Goal: Transaction & Acquisition: Download file/media

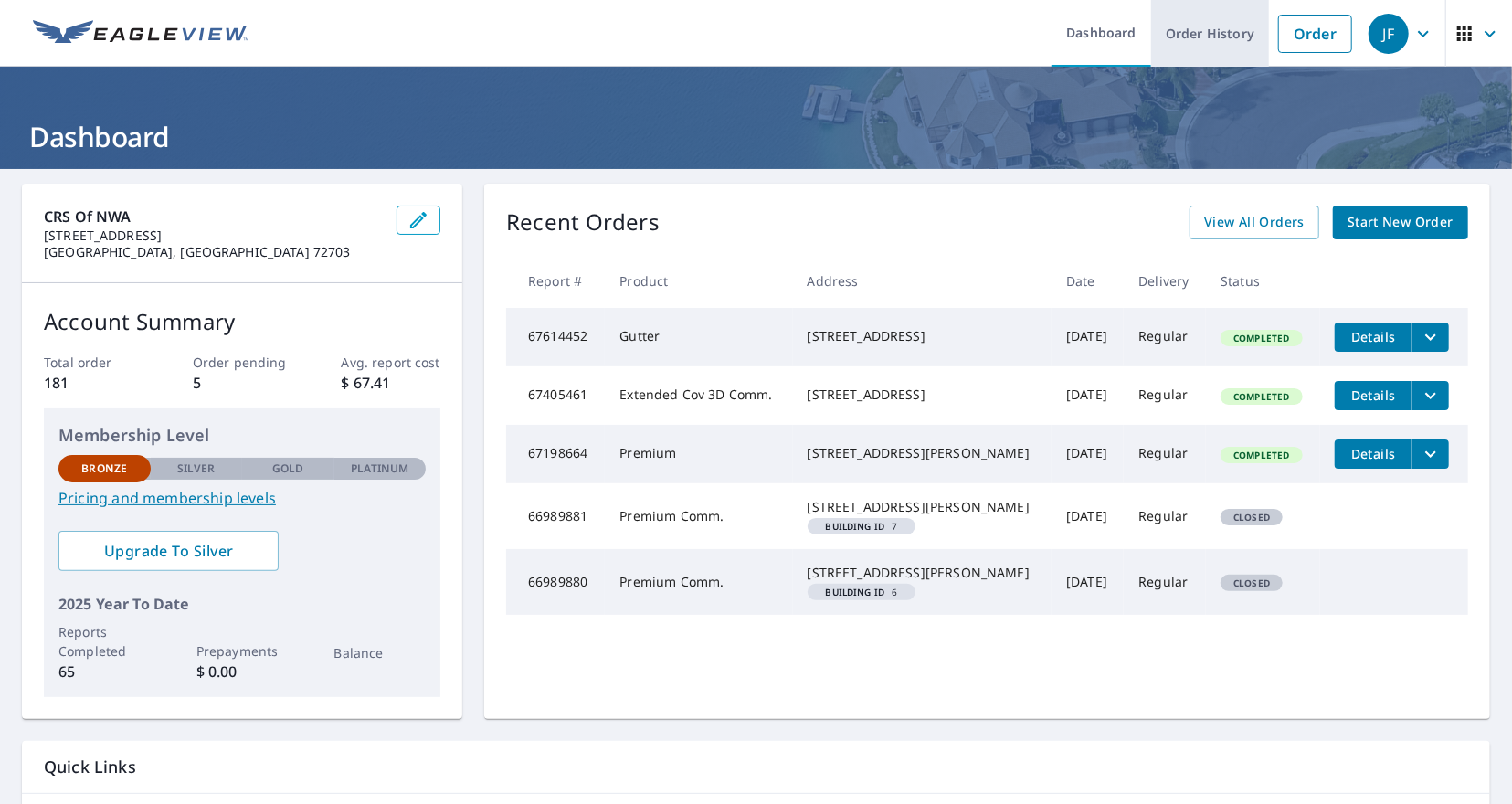
click at [1206, 41] on link "Order History" at bounding box center [1210, 33] width 117 height 67
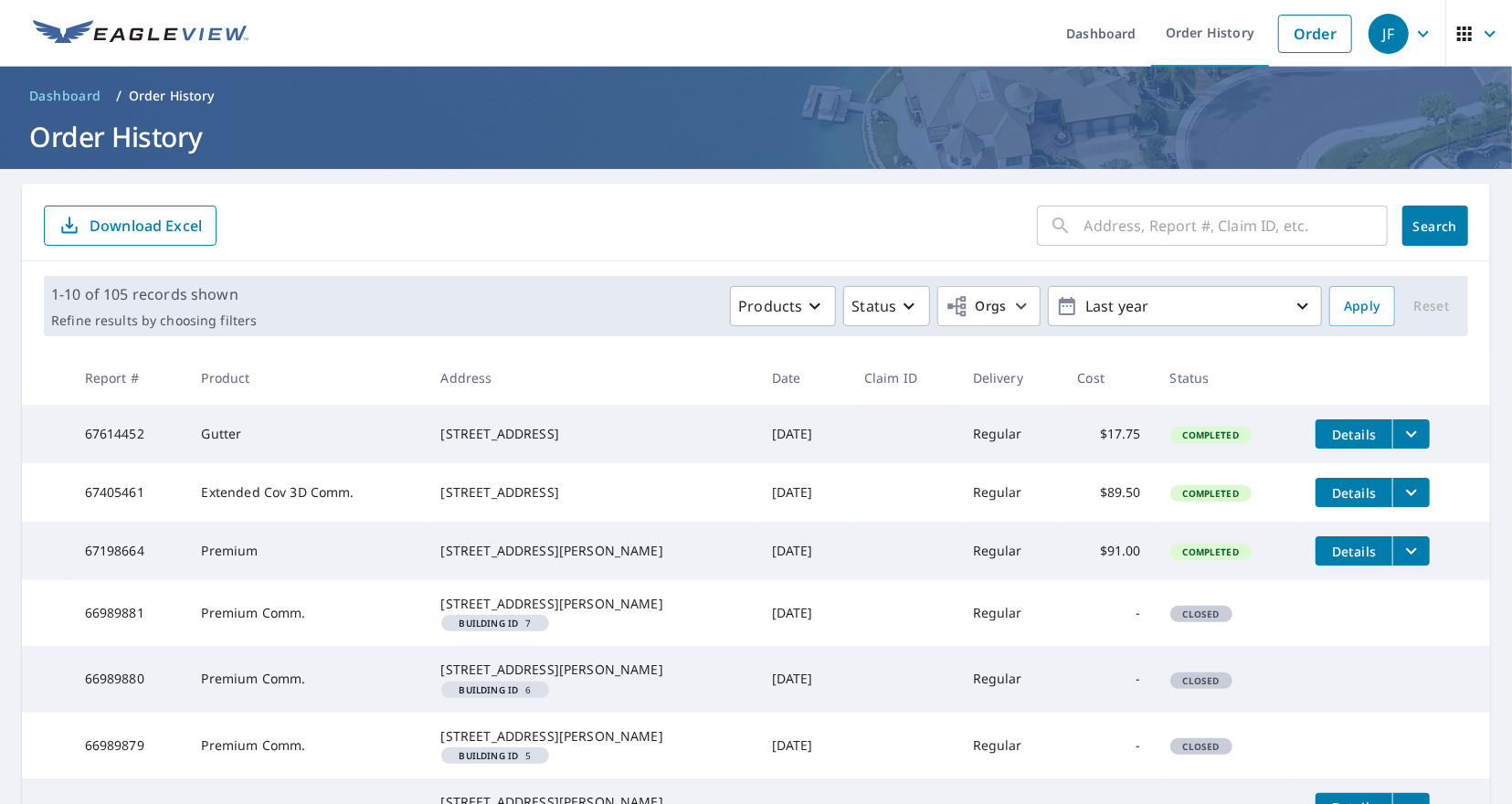
click at [1171, 225] on input "text" at bounding box center [1236, 225] width 303 height 51
type input "[STREET_ADDRESS][PERSON_NAME]"
click button "Search" at bounding box center [1435, 225] width 66 height 40
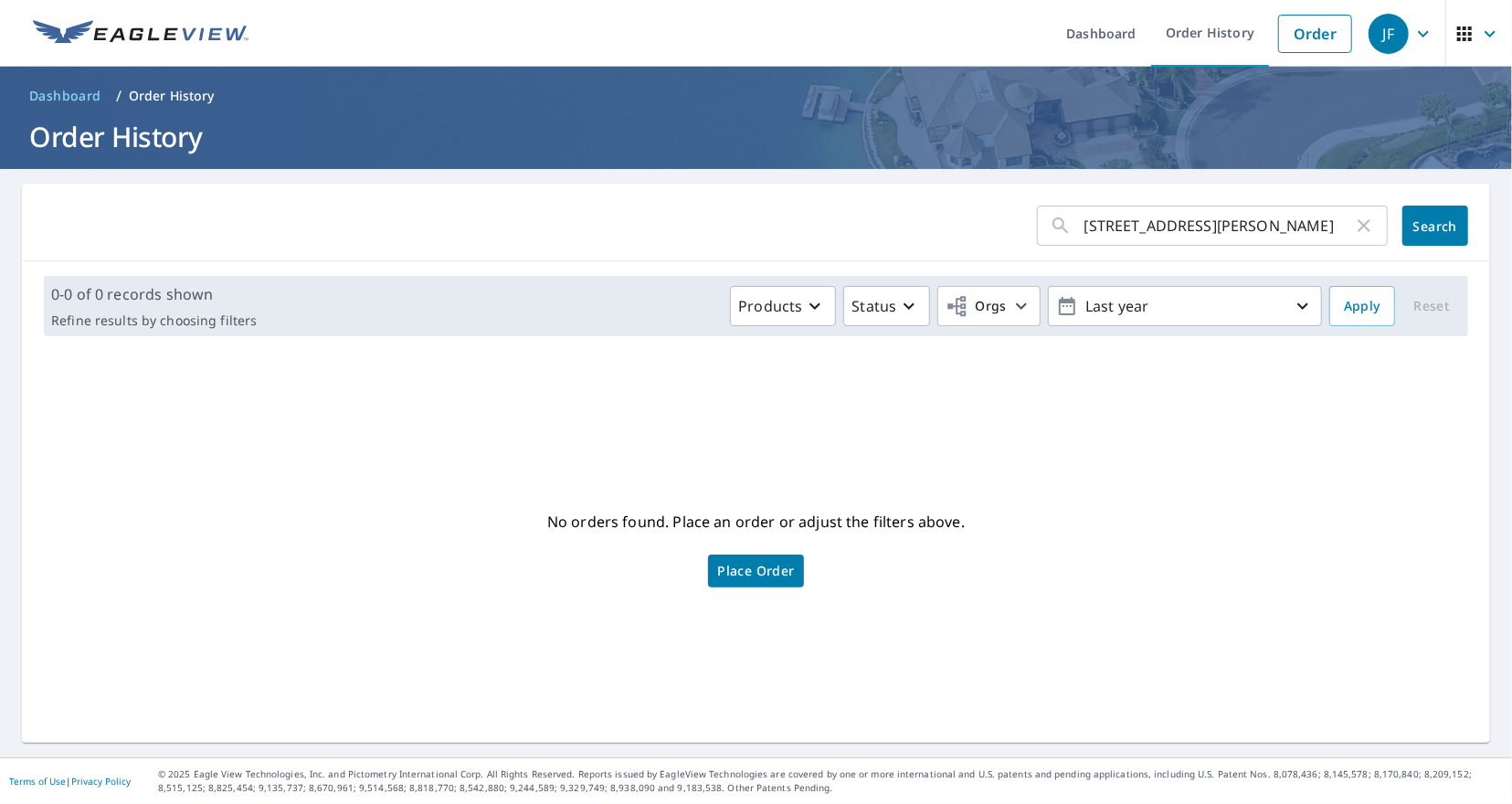
click at [1306, 610] on div "No orders found. Place an order or adjust the filters above. Place Order" at bounding box center [756, 547] width 1439 height 363
click at [75, 92] on span "Dashboard" at bounding box center [65, 95] width 72 height 18
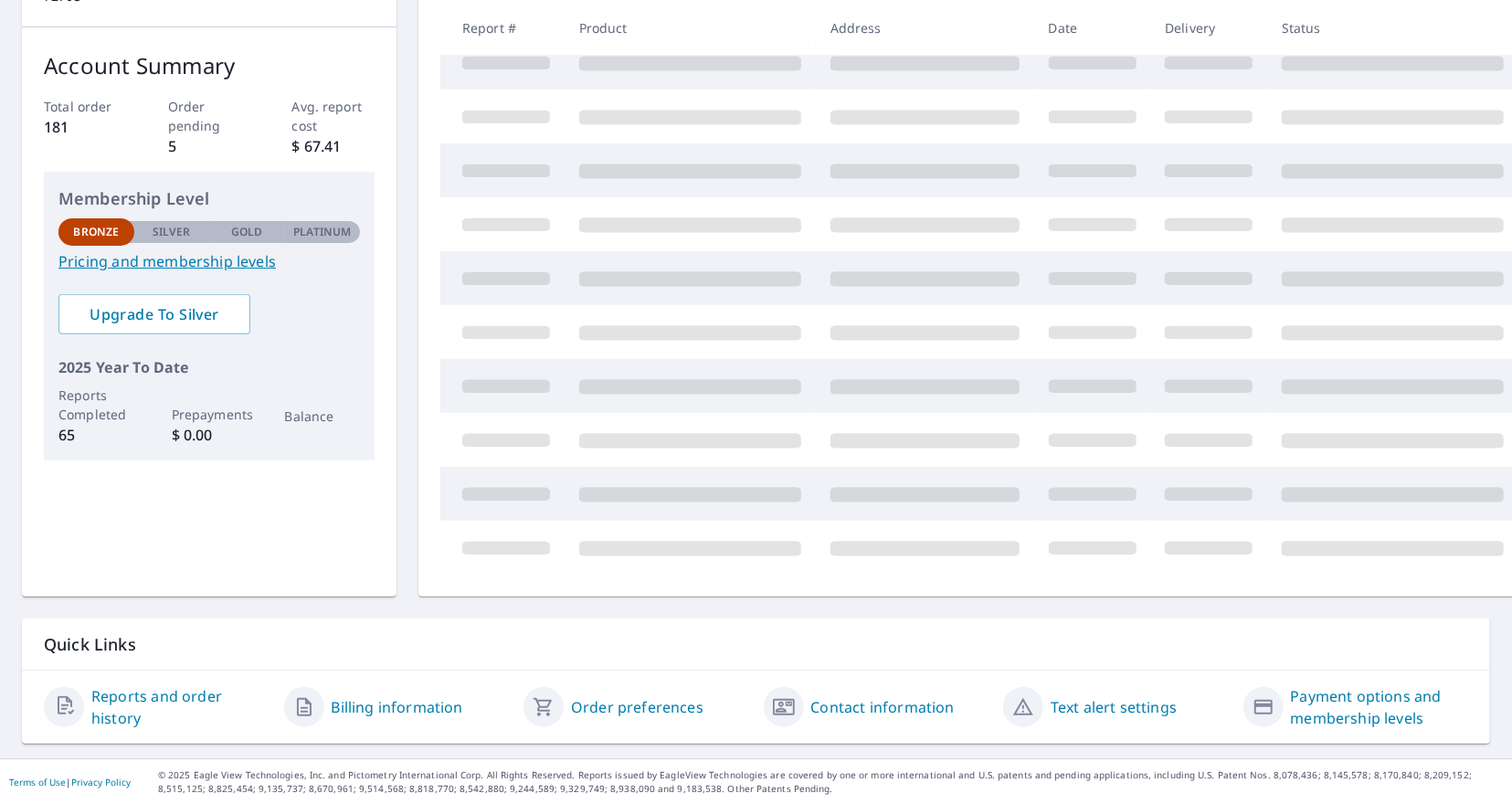
scroll to position [122, 0]
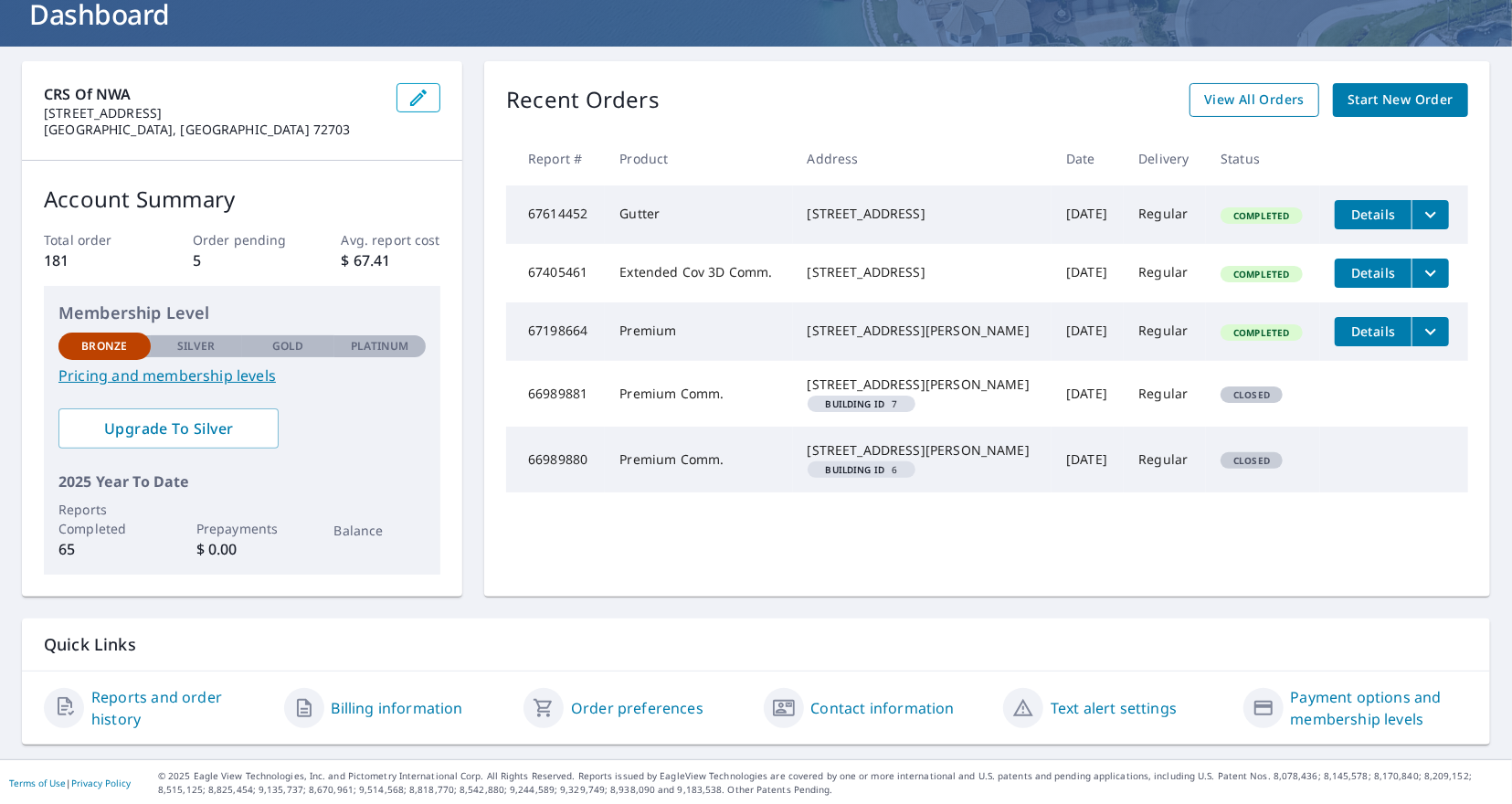
click at [1250, 105] on span "View All Orders" at bounding box center [1254, 100] width 100 height 23
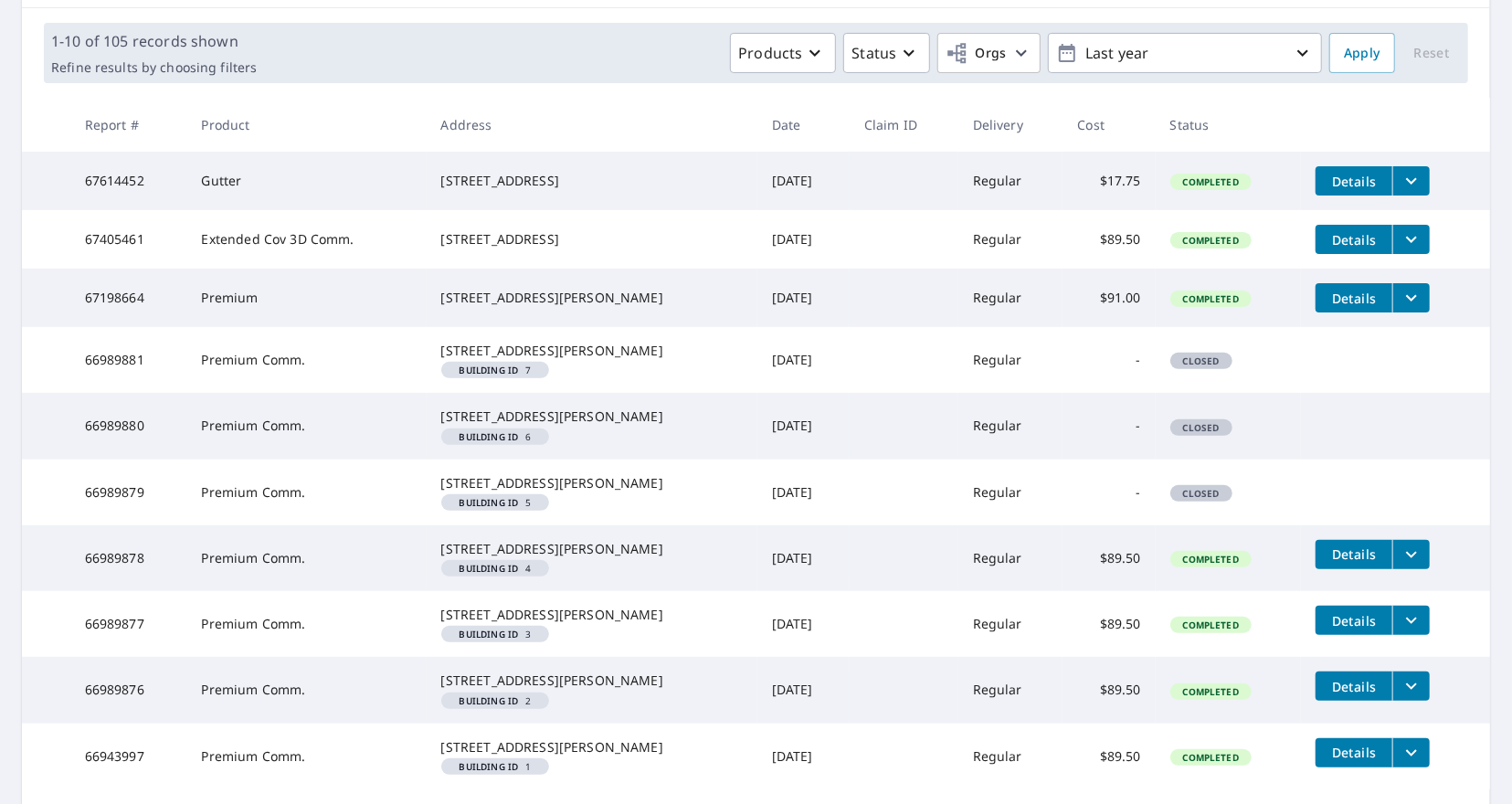
scroll to position [524, 0]
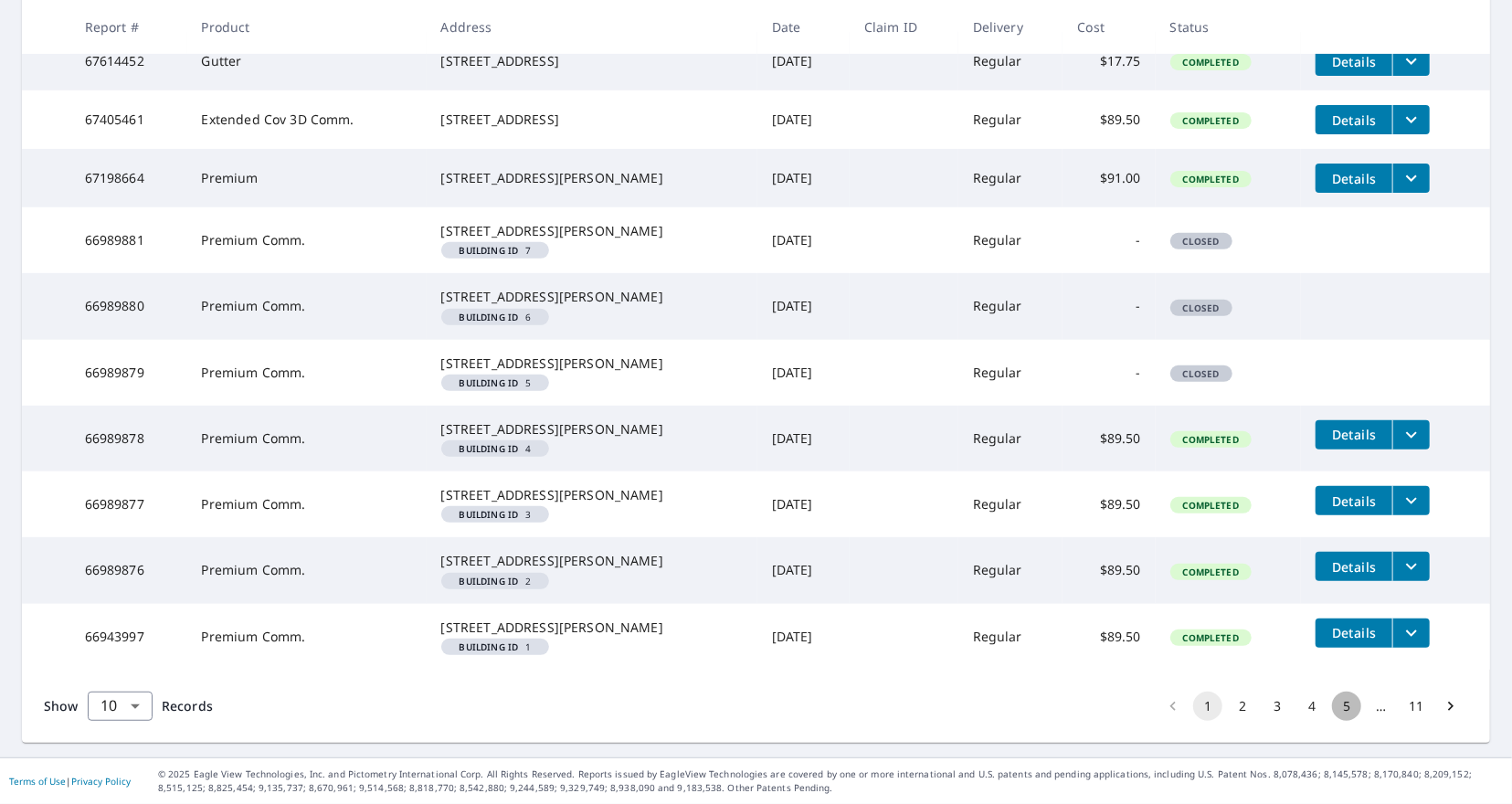
click at [1348, 712] on button "5" at bounding box center [1346, 705] width 29 height 29
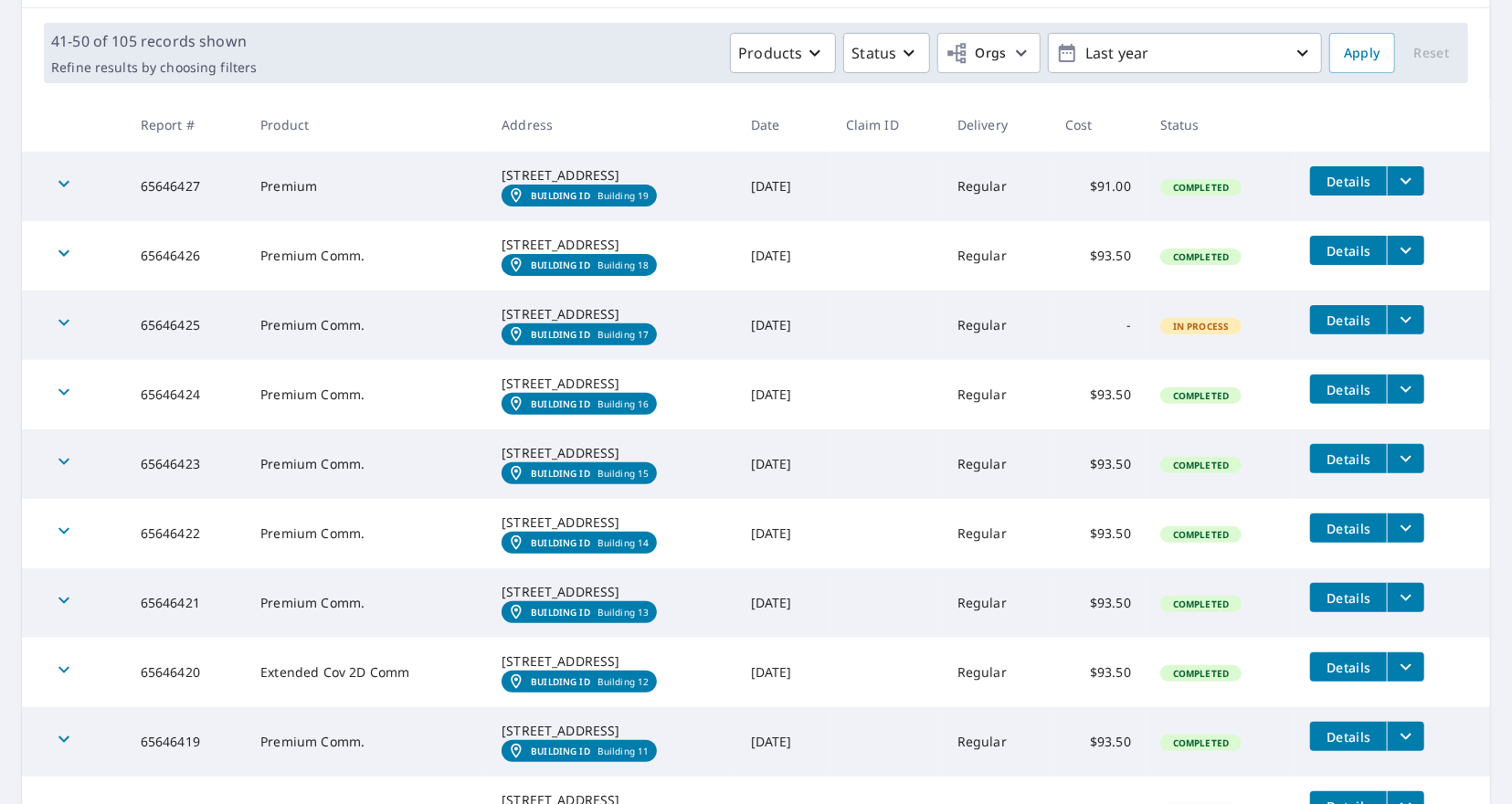
scroll to position [612, 0]
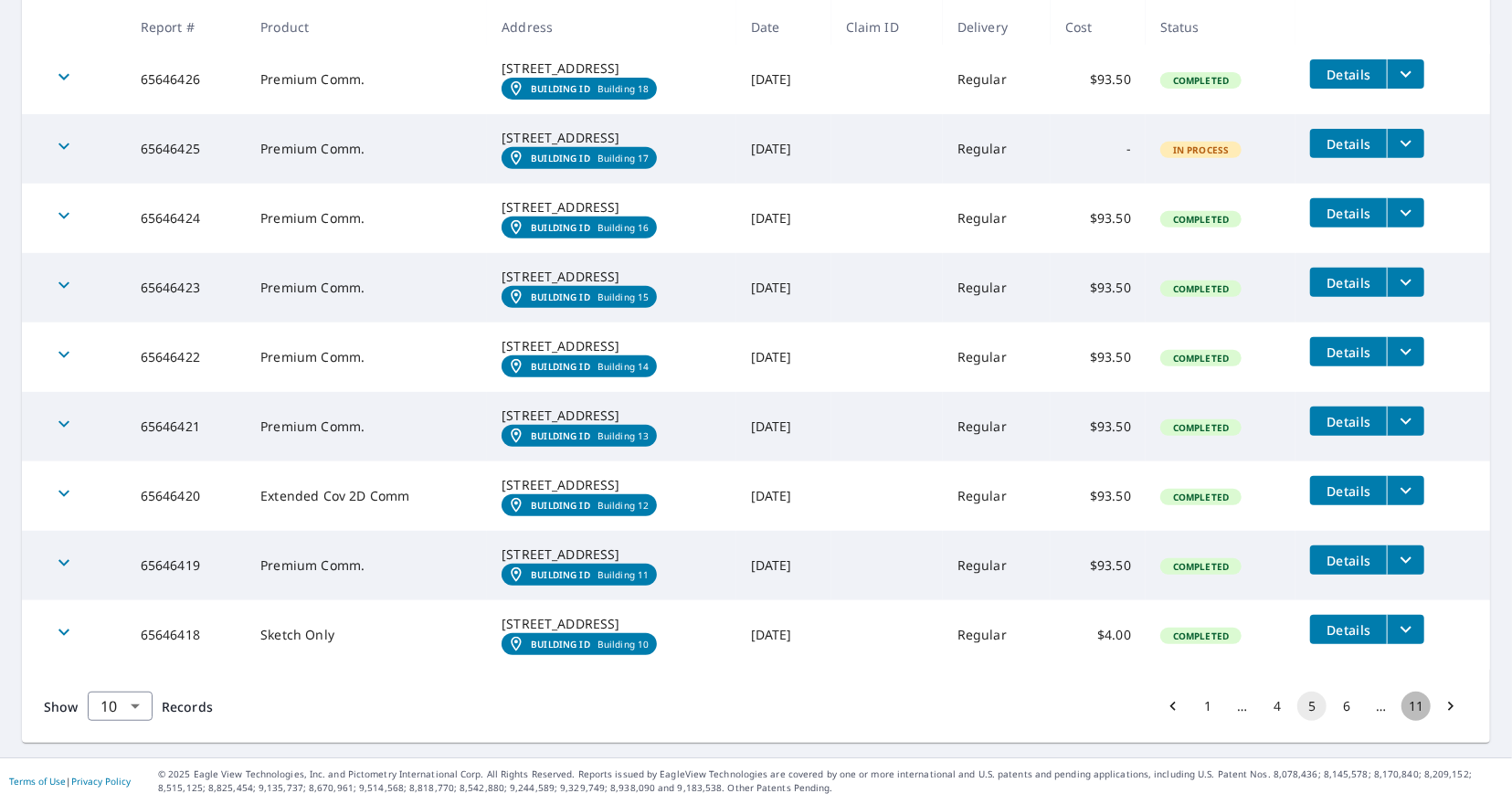
click at [1417, 703] on button "11" at bounding box center [1415, 705] width 29 height 29
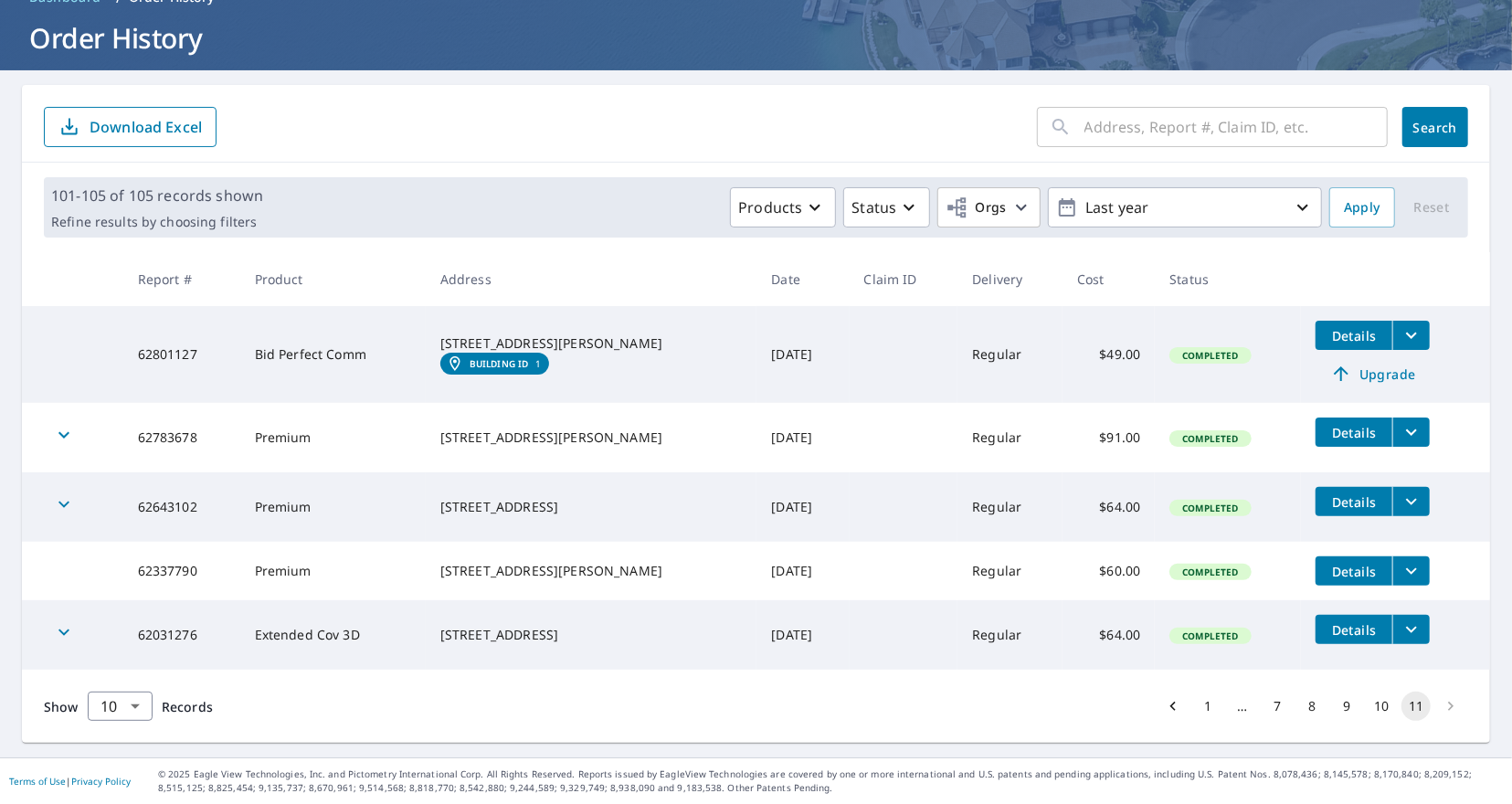
scroll to position [105, 0]
click at [1448, 703] on li "pagination navigation" at bounding box center [1450, 705] width 35 height 29
click at [1450, 704] on li "pagination navigation" at bounding box center [1450, 705] width 35 height 29
click at [1450, 706] on li "pagination navigation" at bounding box center [1450, 705] width 35 height 29
click at [1451, 707] on li "pagination navigation" at bounding box center [1450, 705] width 35 height 29
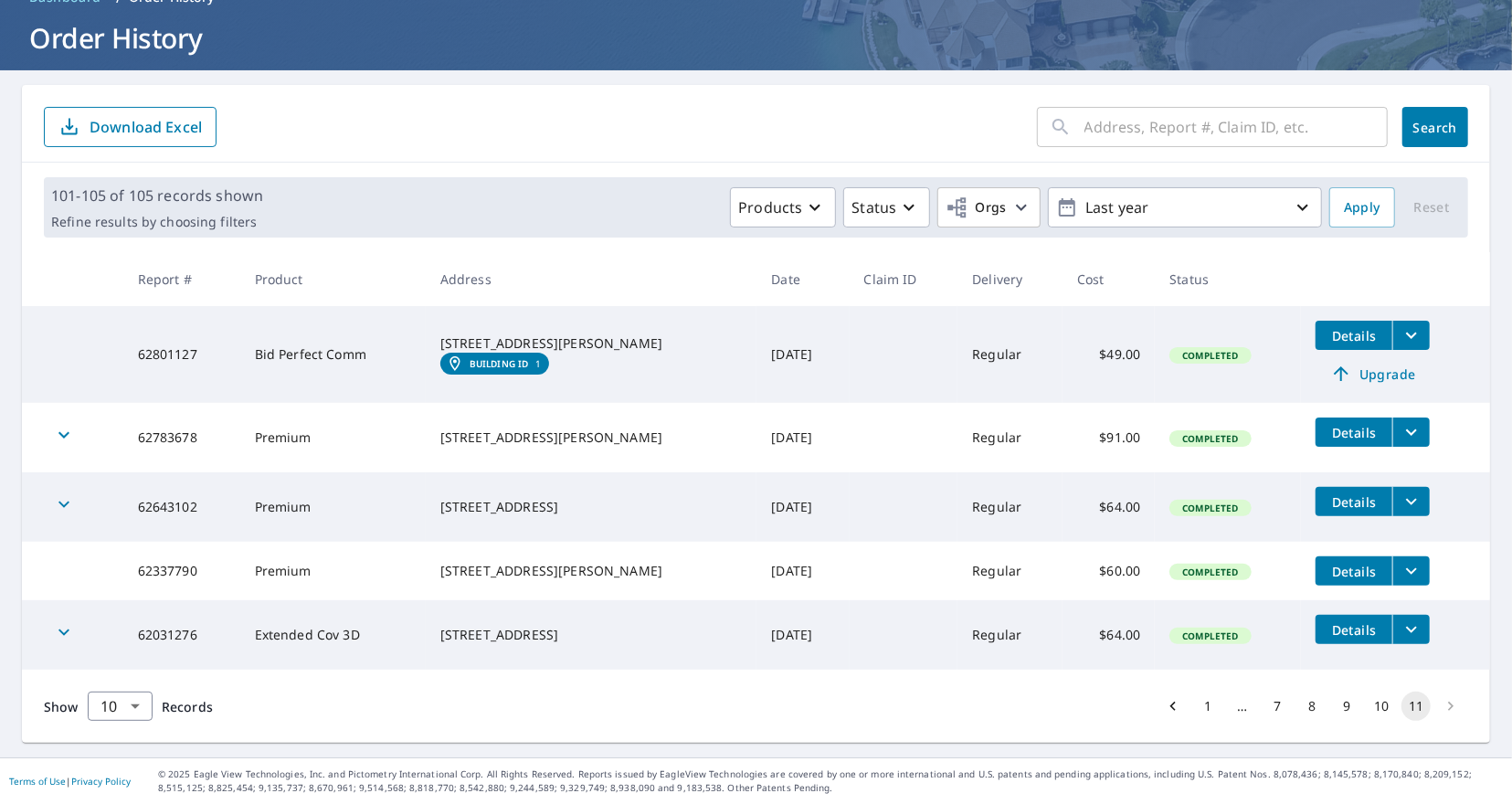
click at [1452, 708] on li "pagination navigation" at bounding box center [1450, 705] width 35 height 29
click at [1382, 704] on button "10" at bounding box center [1381, 705] width 29 height 29
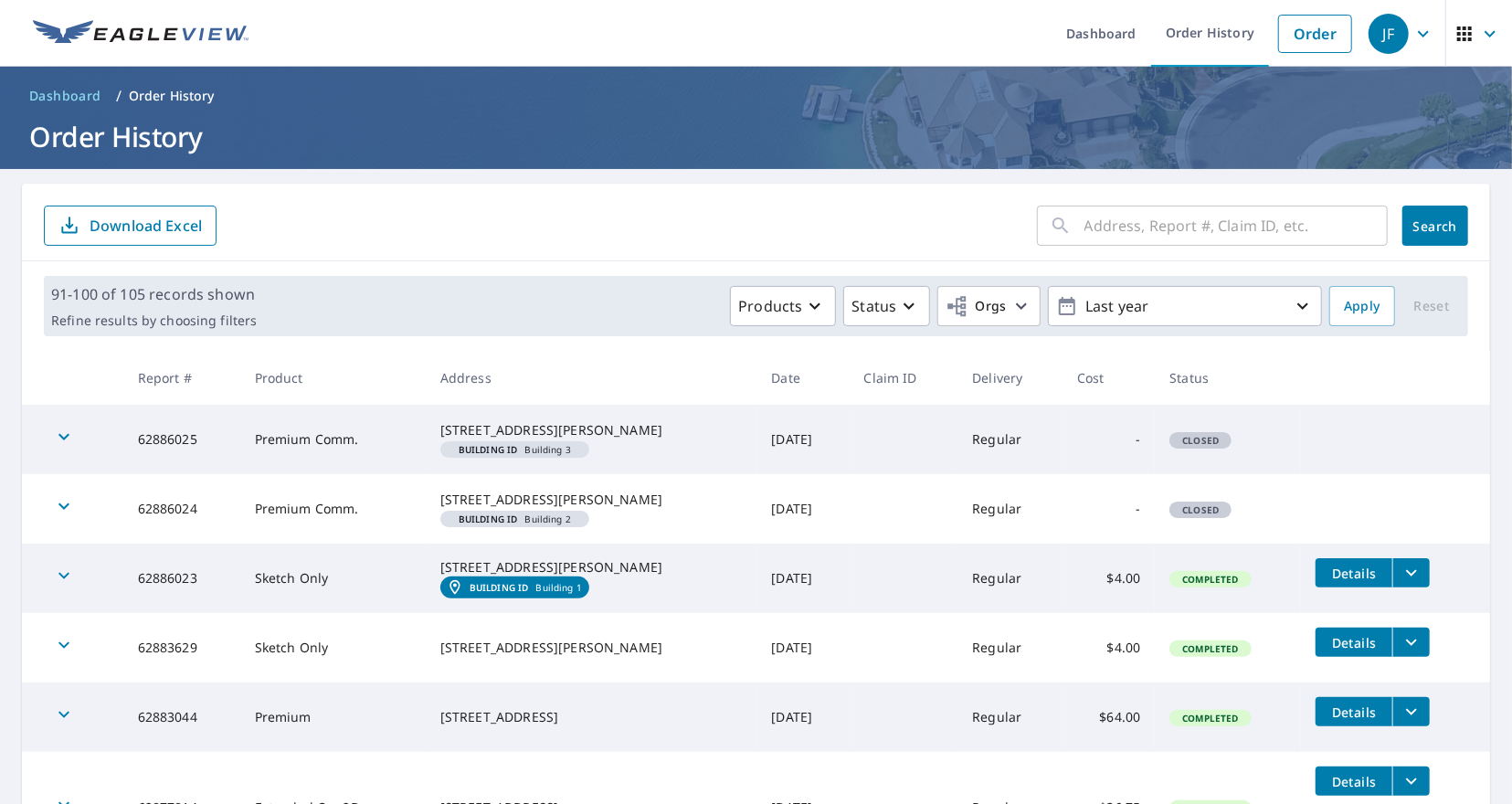
scroll to position [585, 0]
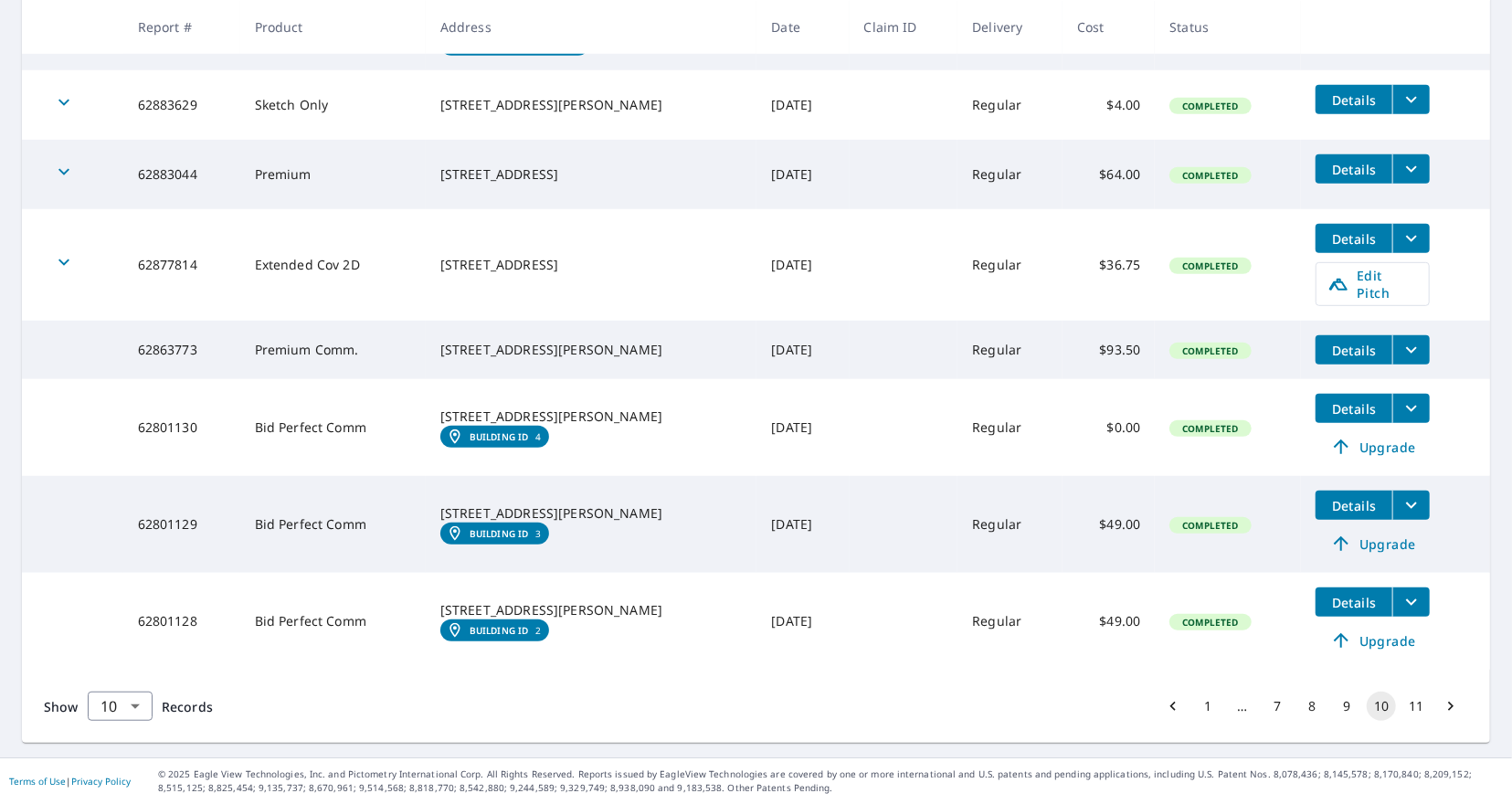
click at [1422, 703] on button "11" at bounding box center [1415, 705] width 29 height 29
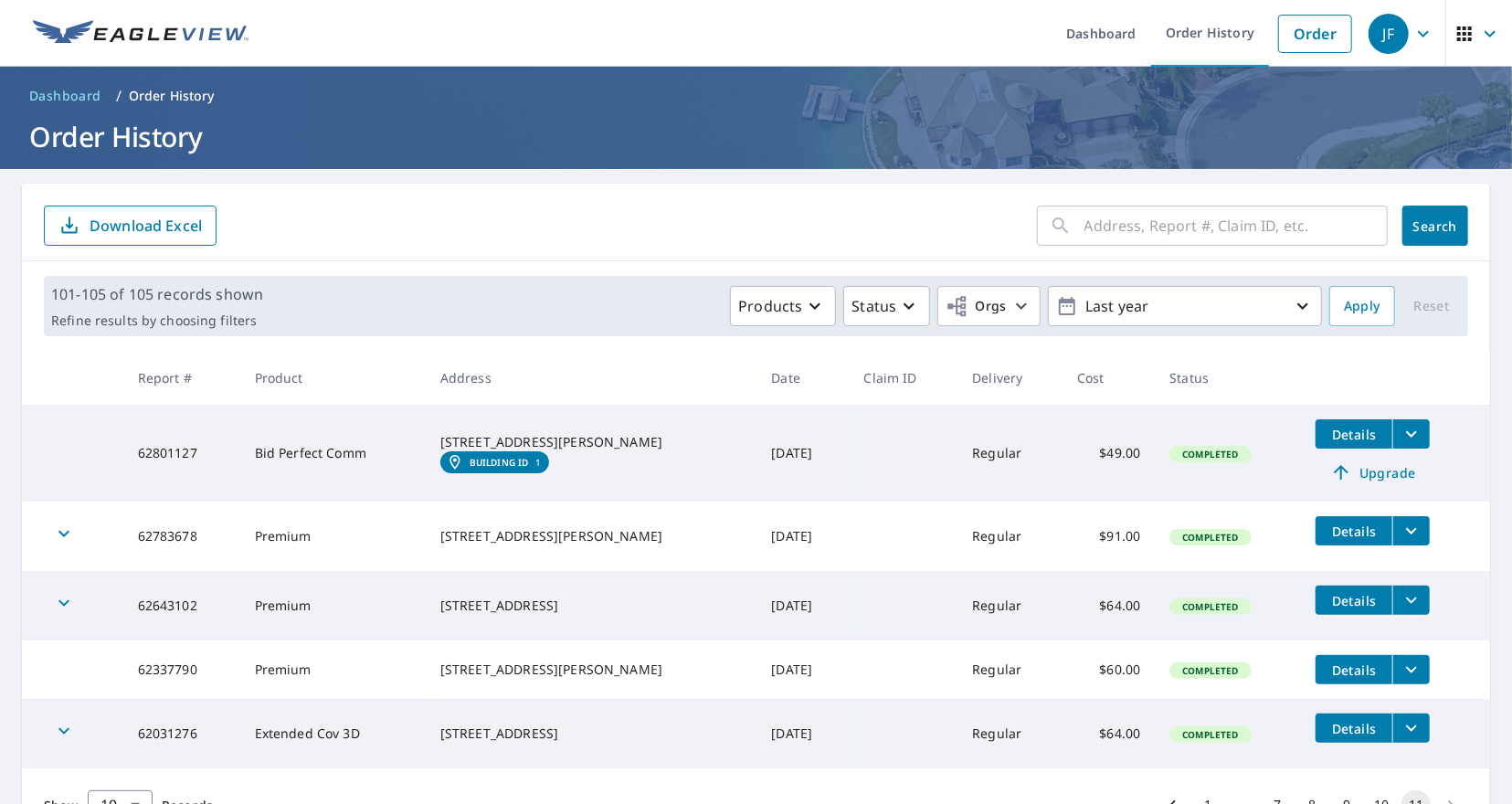
click at [1489, 32] on icon "button" at bounding box center [1490, 33] width 11 height 7
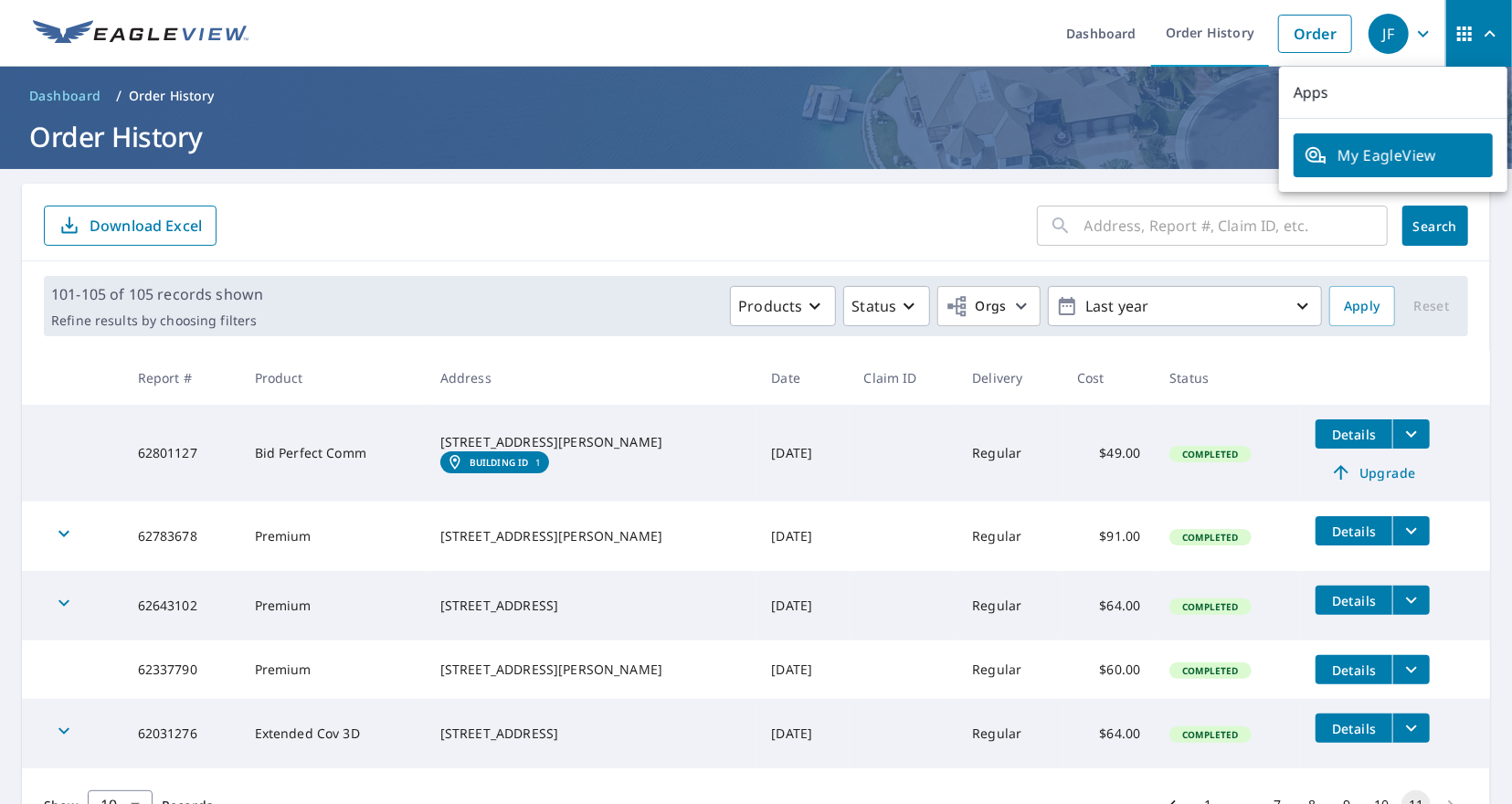
click at [979, 26] on ul "Dashboard Order History Order" at bounding box center [810, 33] width 1102 height 67
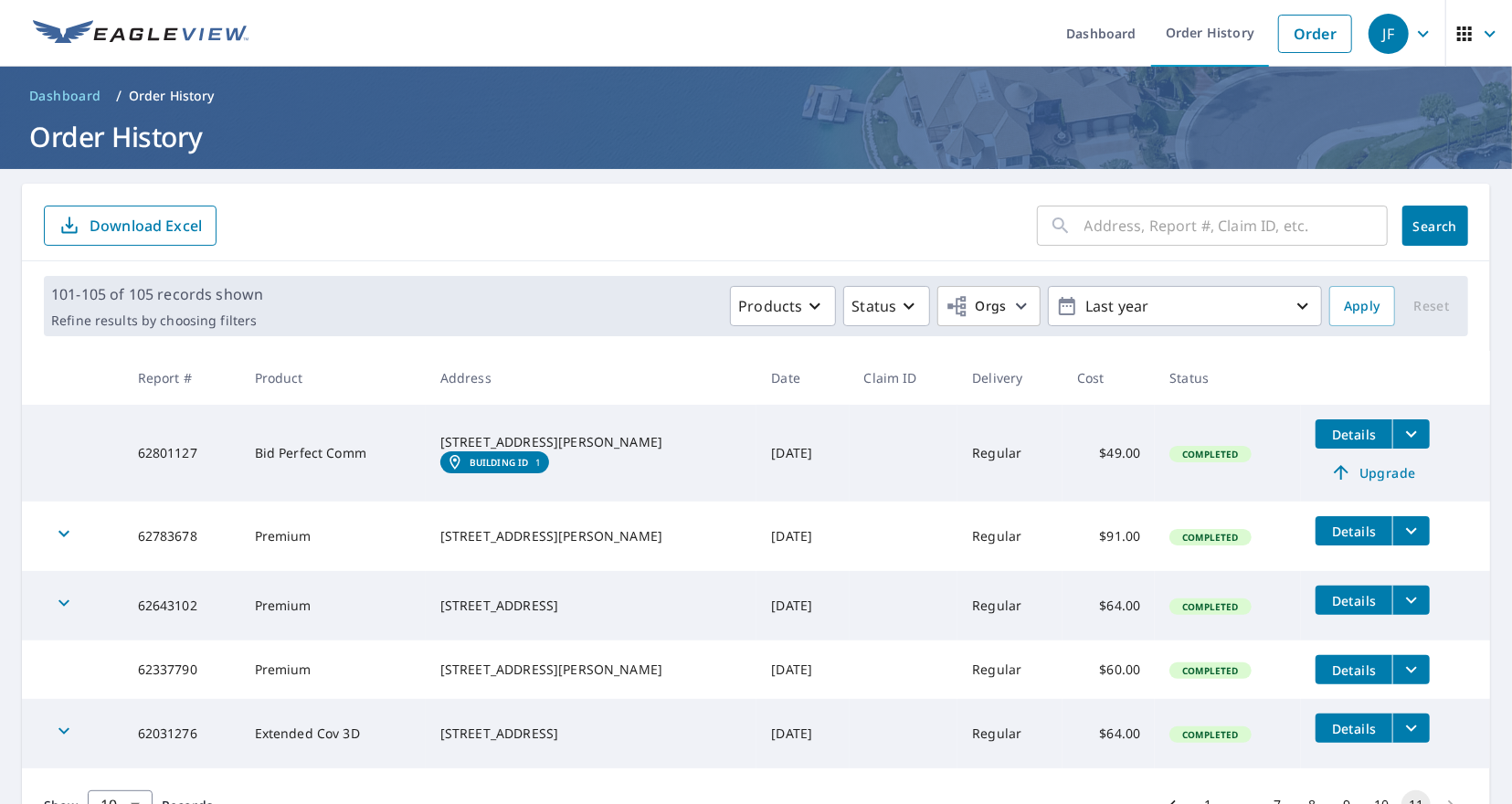
click at [1497, 34] on icon "button" at bounding box center [1489, 33] width 22 height 22
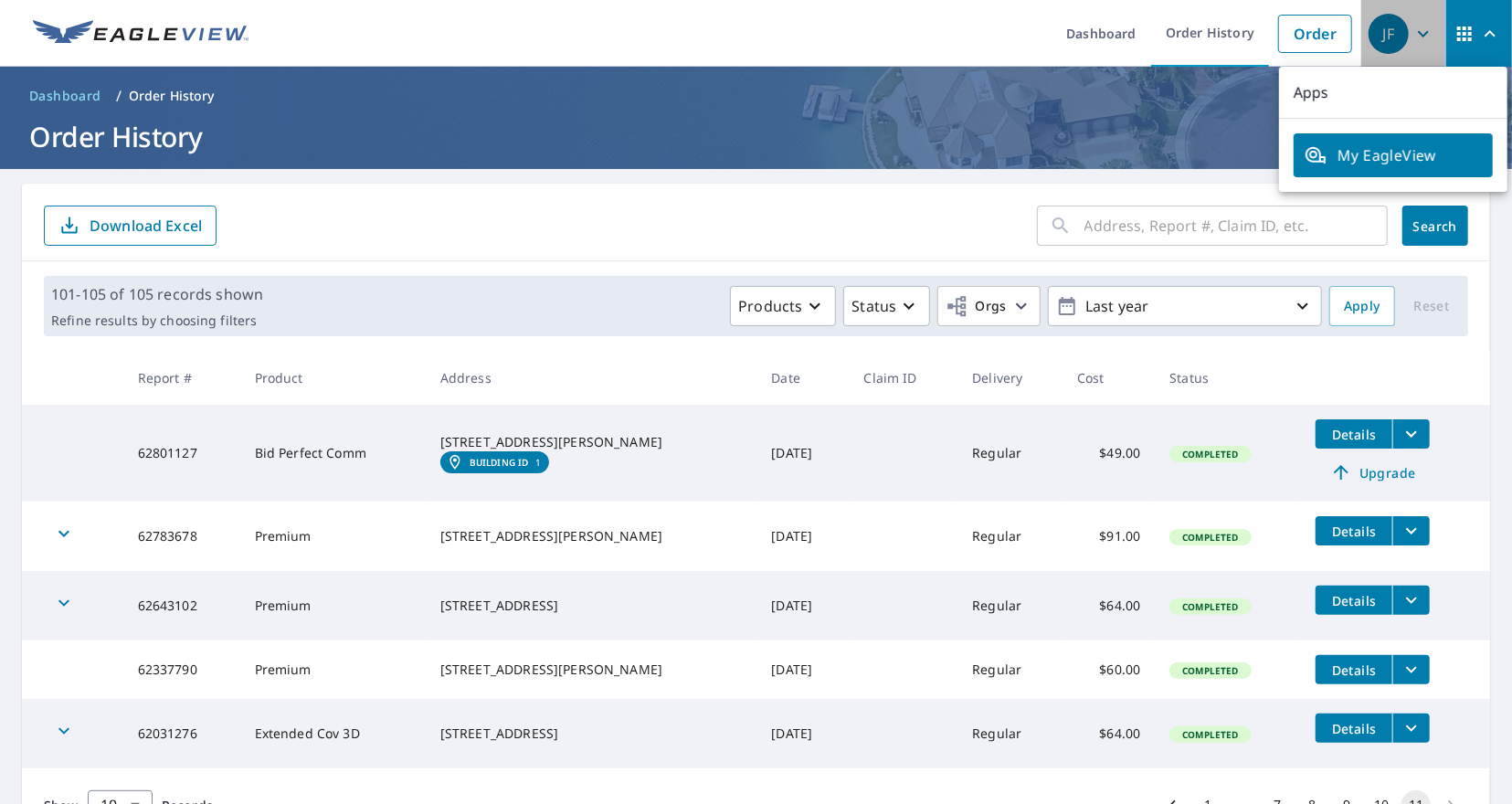
click at [1420, 34] on icon "button" at bounding box center [1423, 33] width 22 height 22
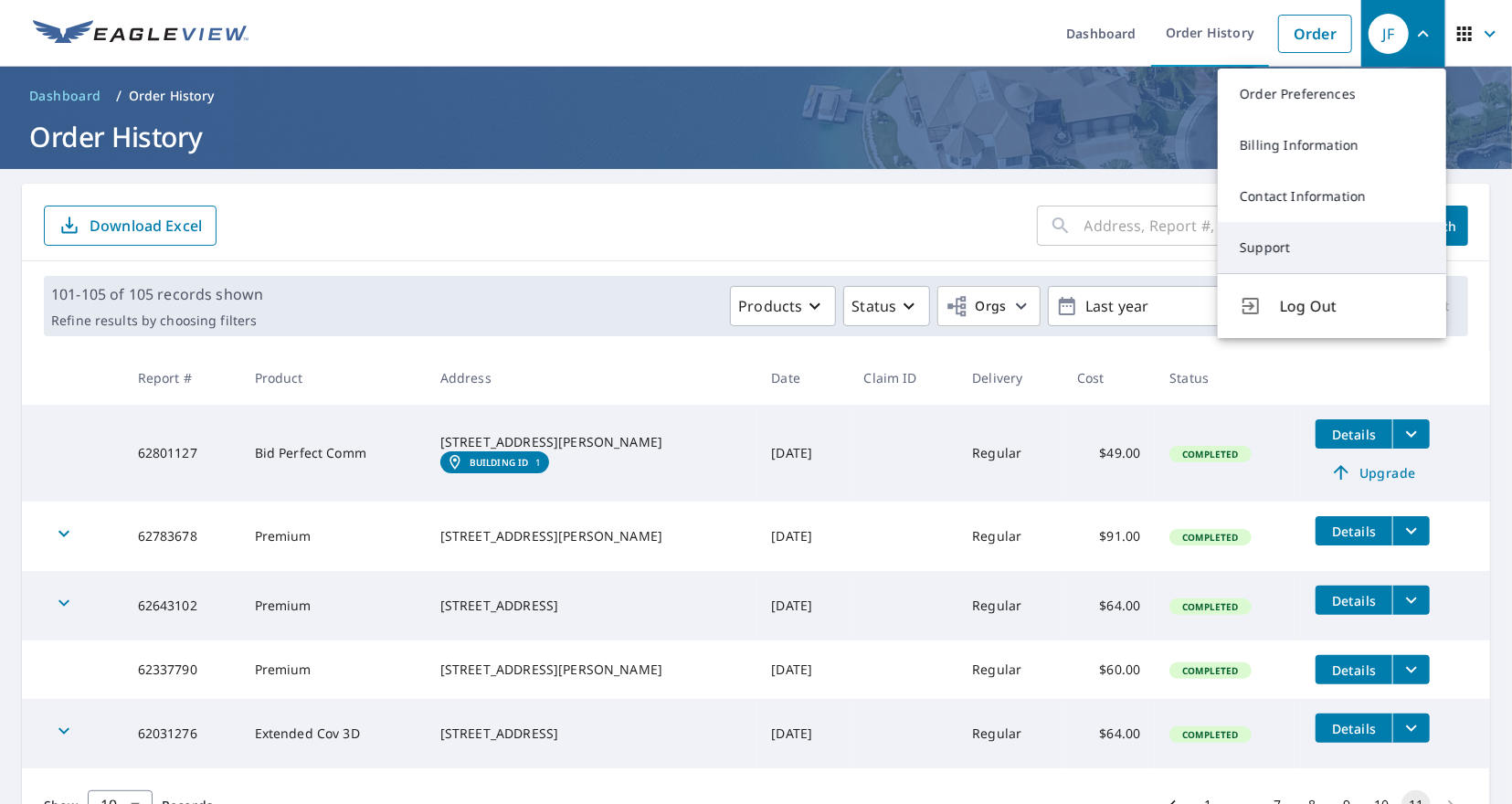
click at [1277, 248] on link "Support" at bounding box center [1332, 247] width 228 height 51
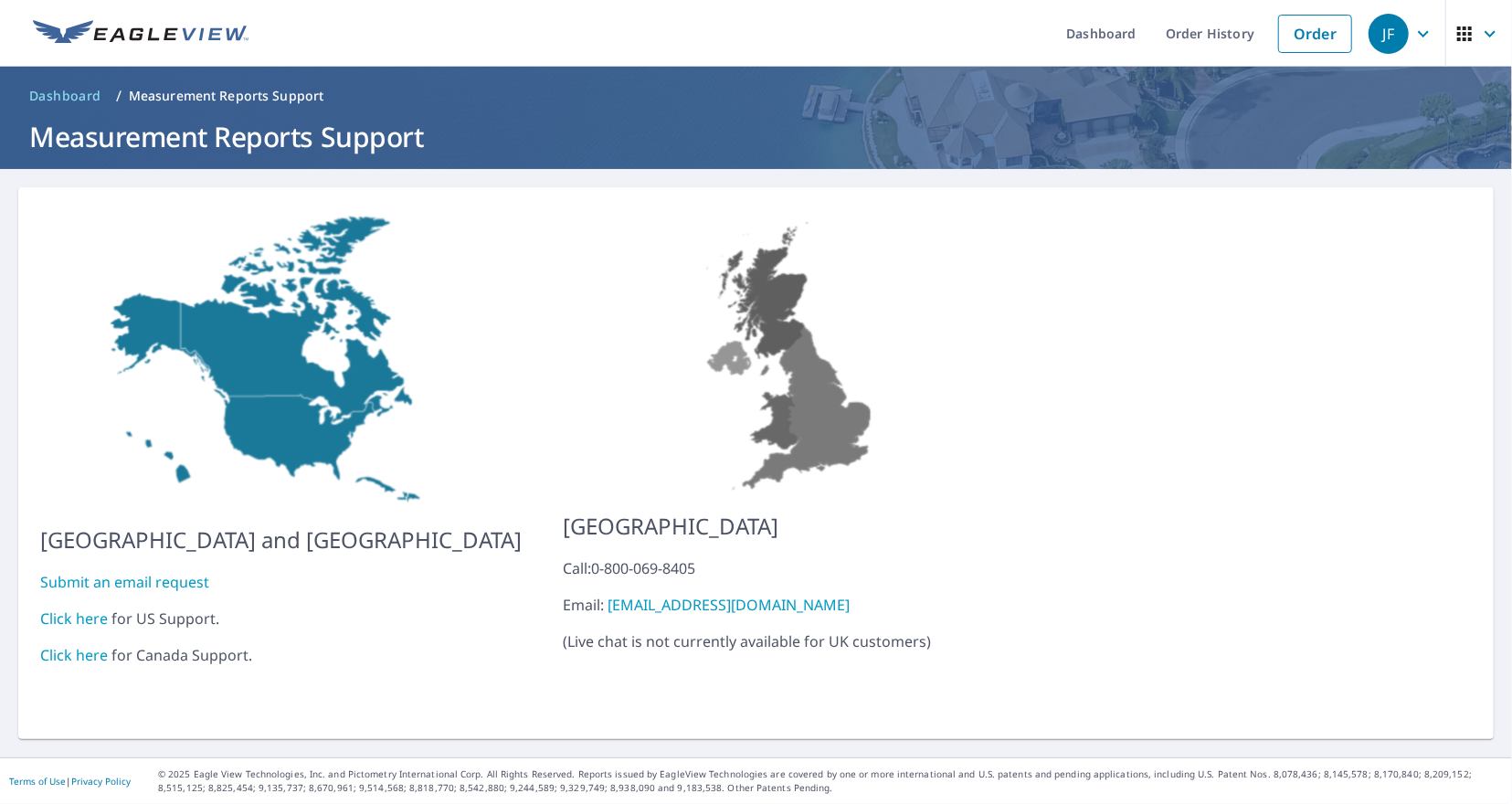
click at [94, 609] on link "Click here" at bounding box center [74, 618] width 68 height 20
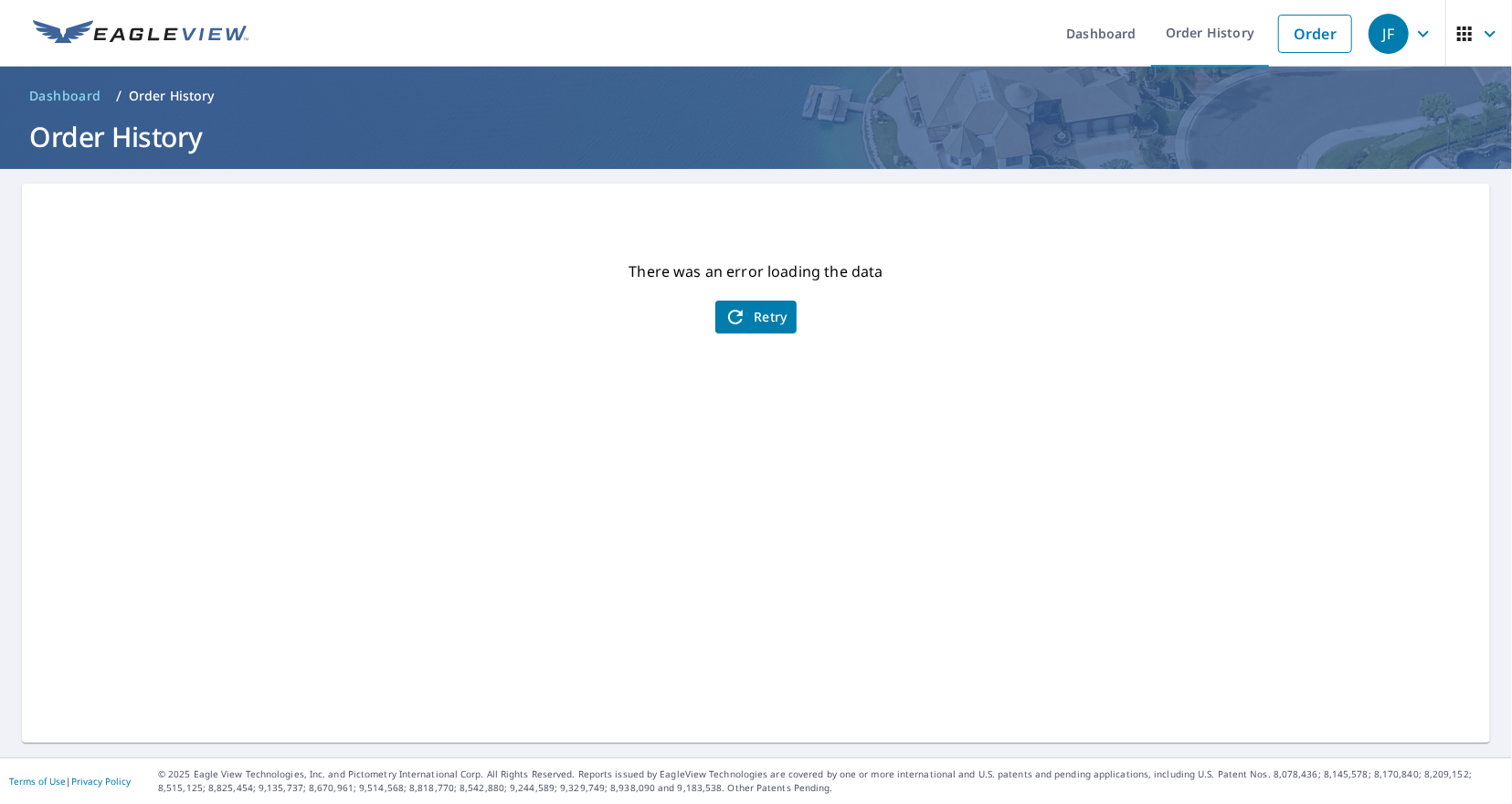
click at [778, 320] on span "Retry" at bounding box center [755, 317] width 63 height 22
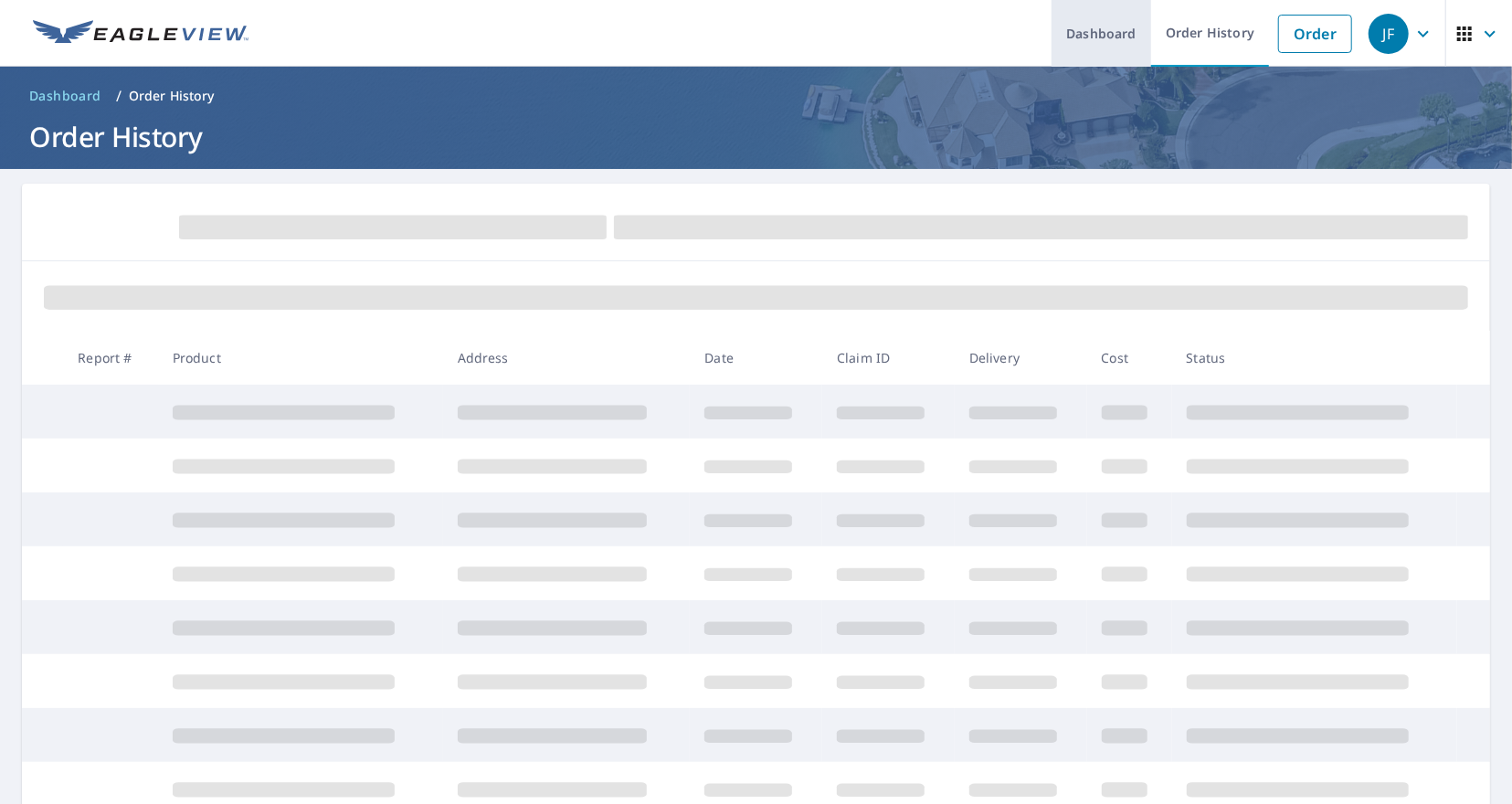
click at [1098, 33] on link "Dashboard" at bounding box center [1102, 33] width 100 height 67
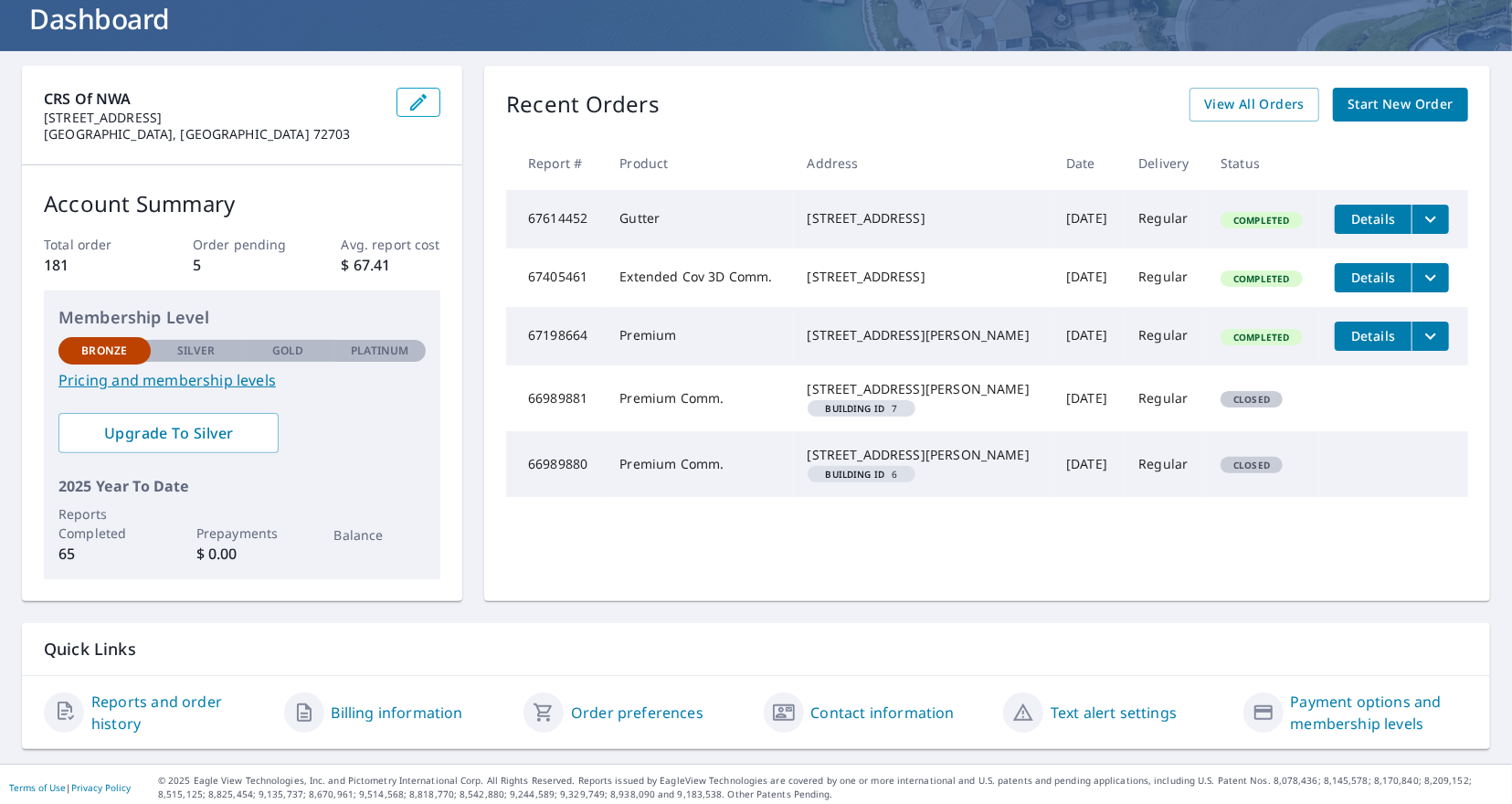
scroll to position [122, 0]
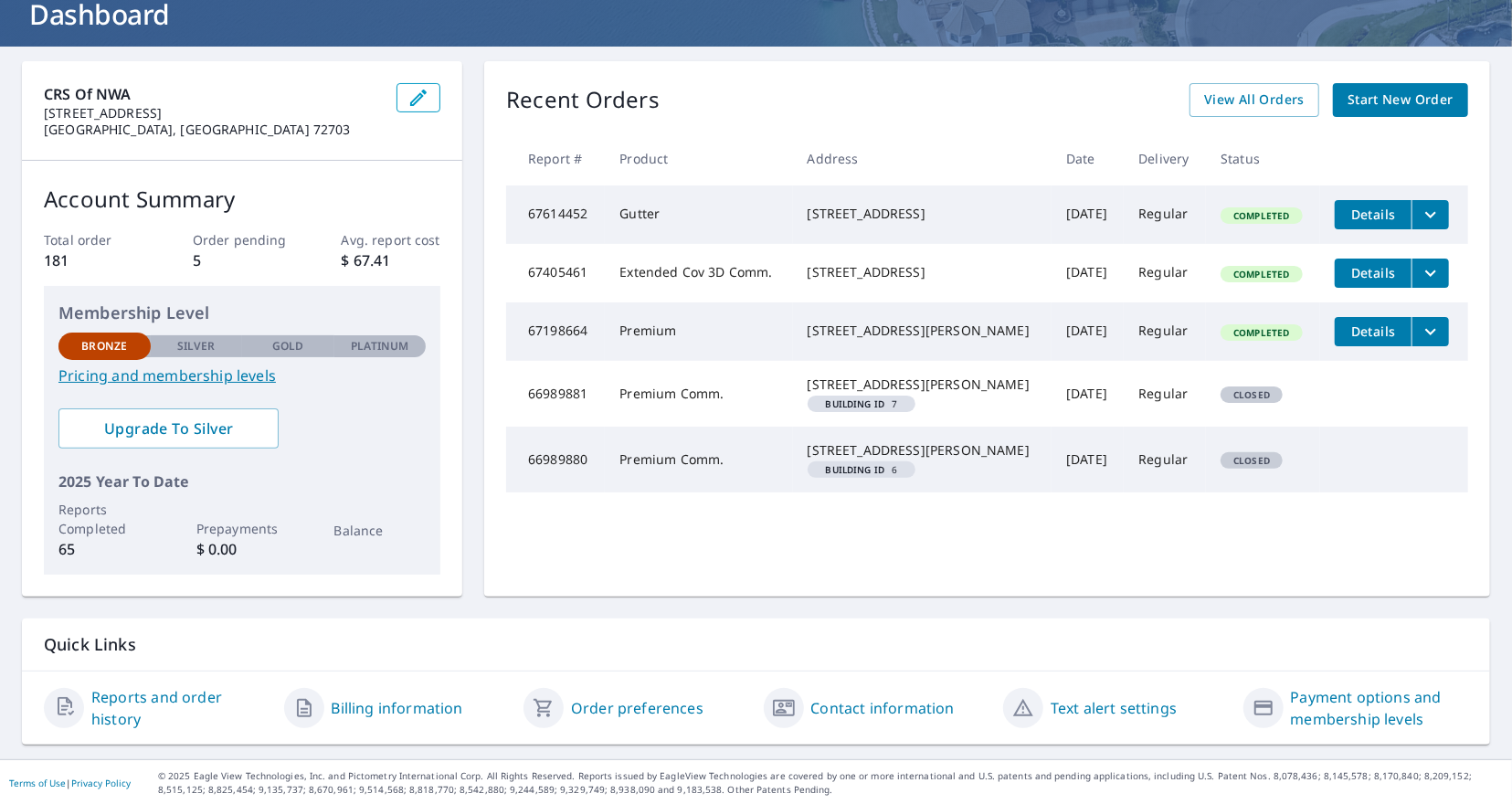
click at [132, 695] on link "Reports and order history" at bounding box center [180, 707] width 178 height 44
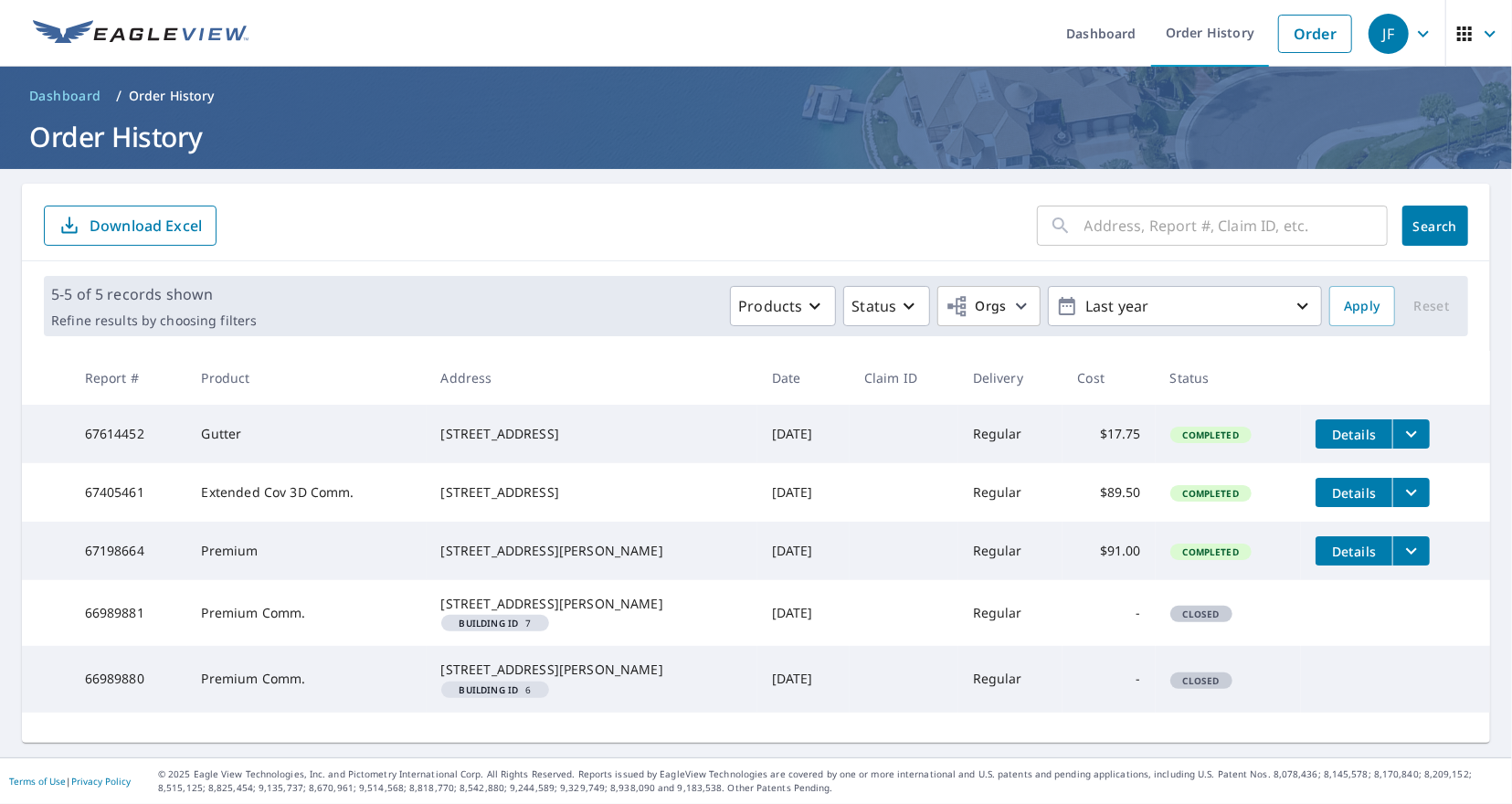
scroll to position [27, 0]
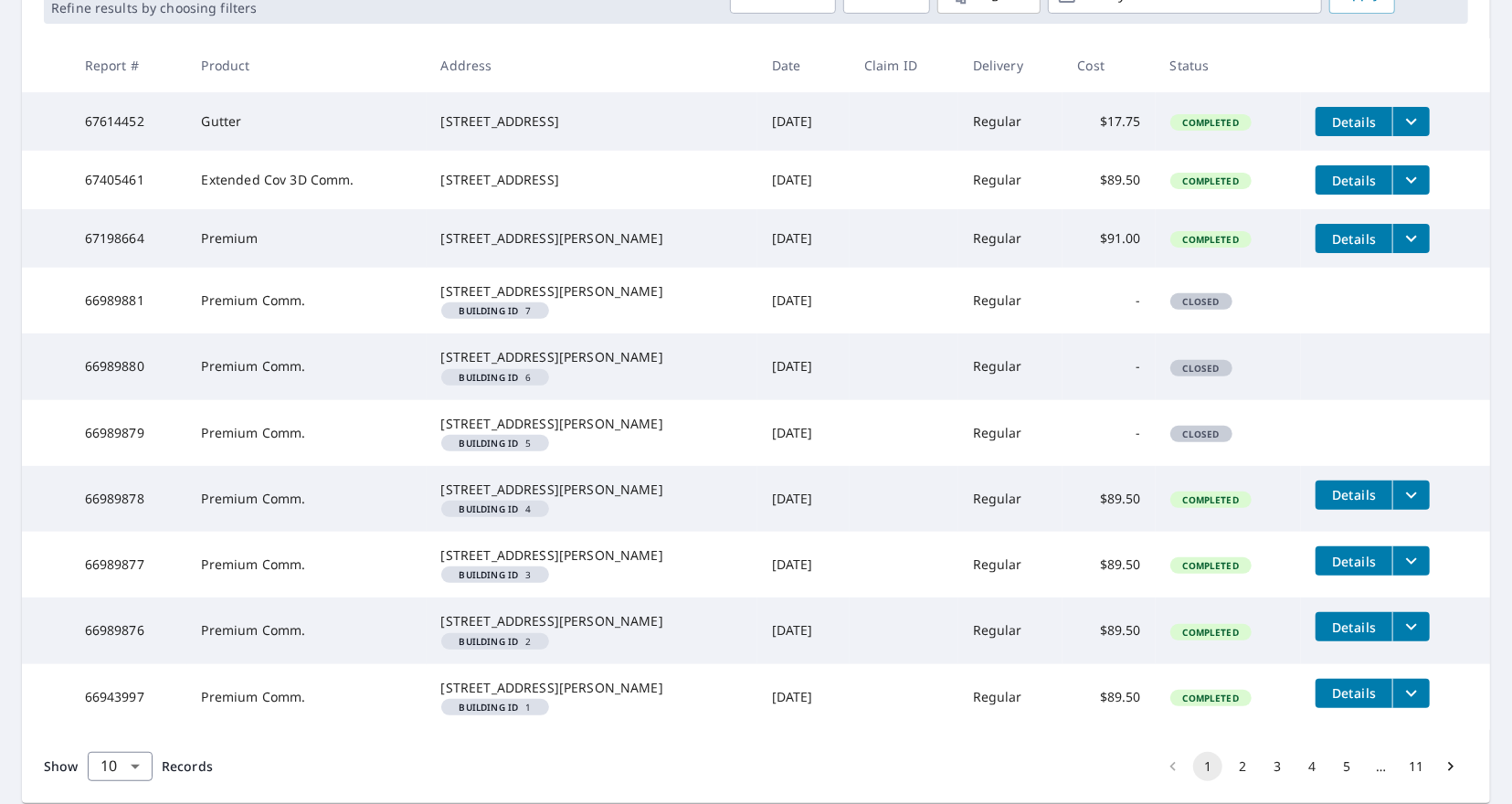
scroll to position [524, 0]
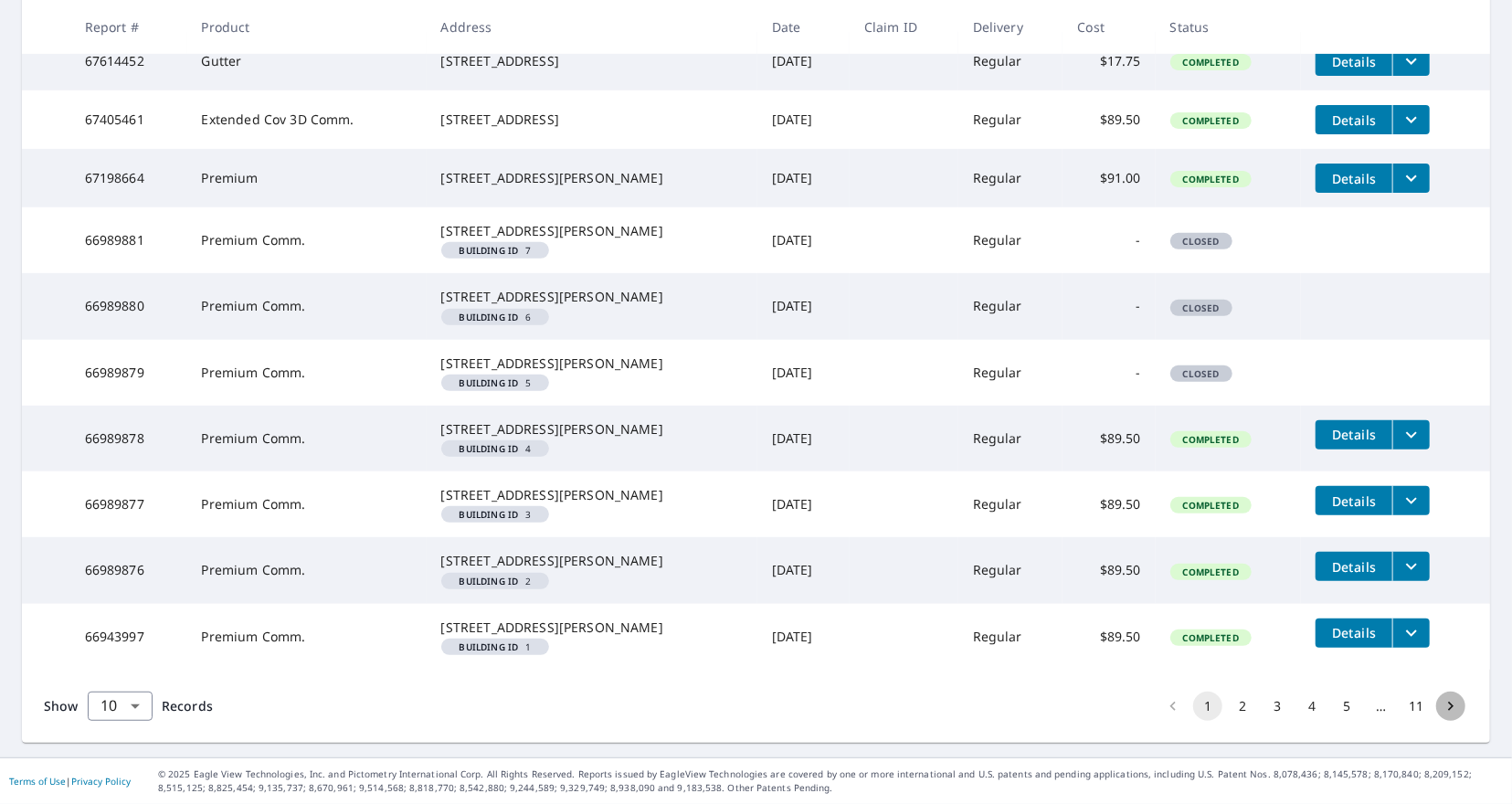
click at [1454, 704] on icon "Go to next page" at bounding box center [1450, 705] width 18 height 18
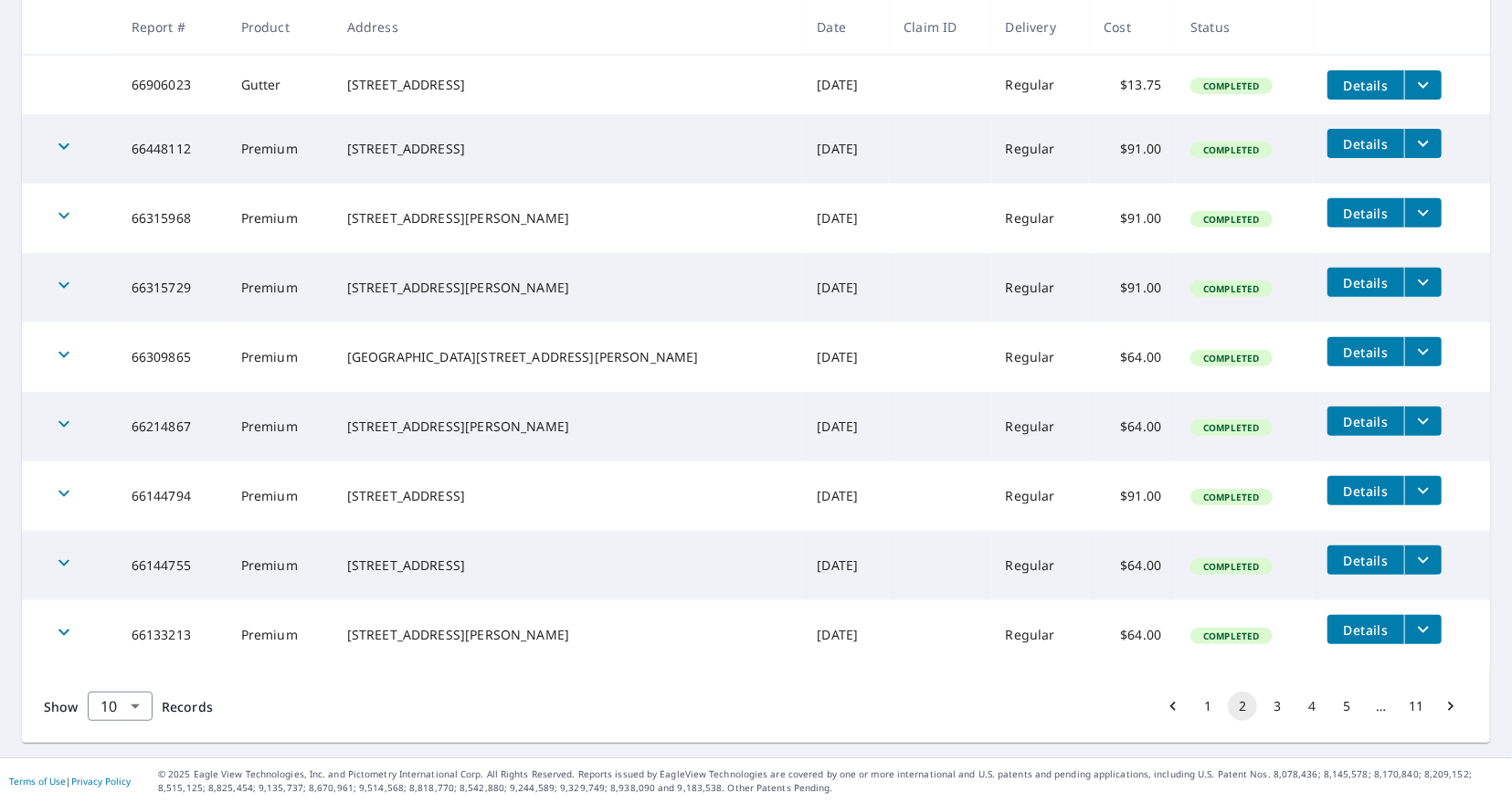
scroll to position [421, 0]
click at [1415, 703] on button "11" at bounding box center [1415, 705] width 29 height 29
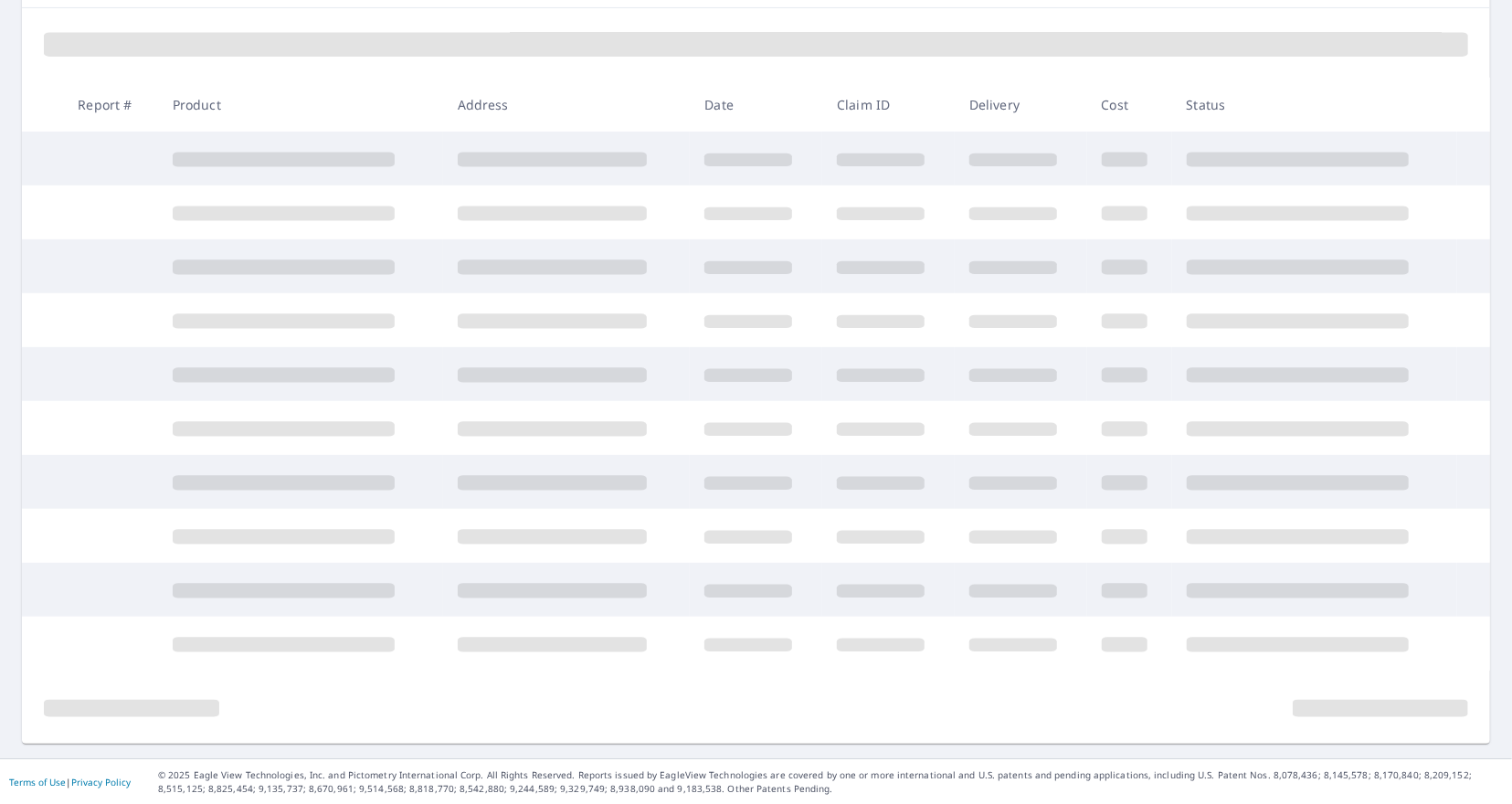
scroll to position [105, 0]
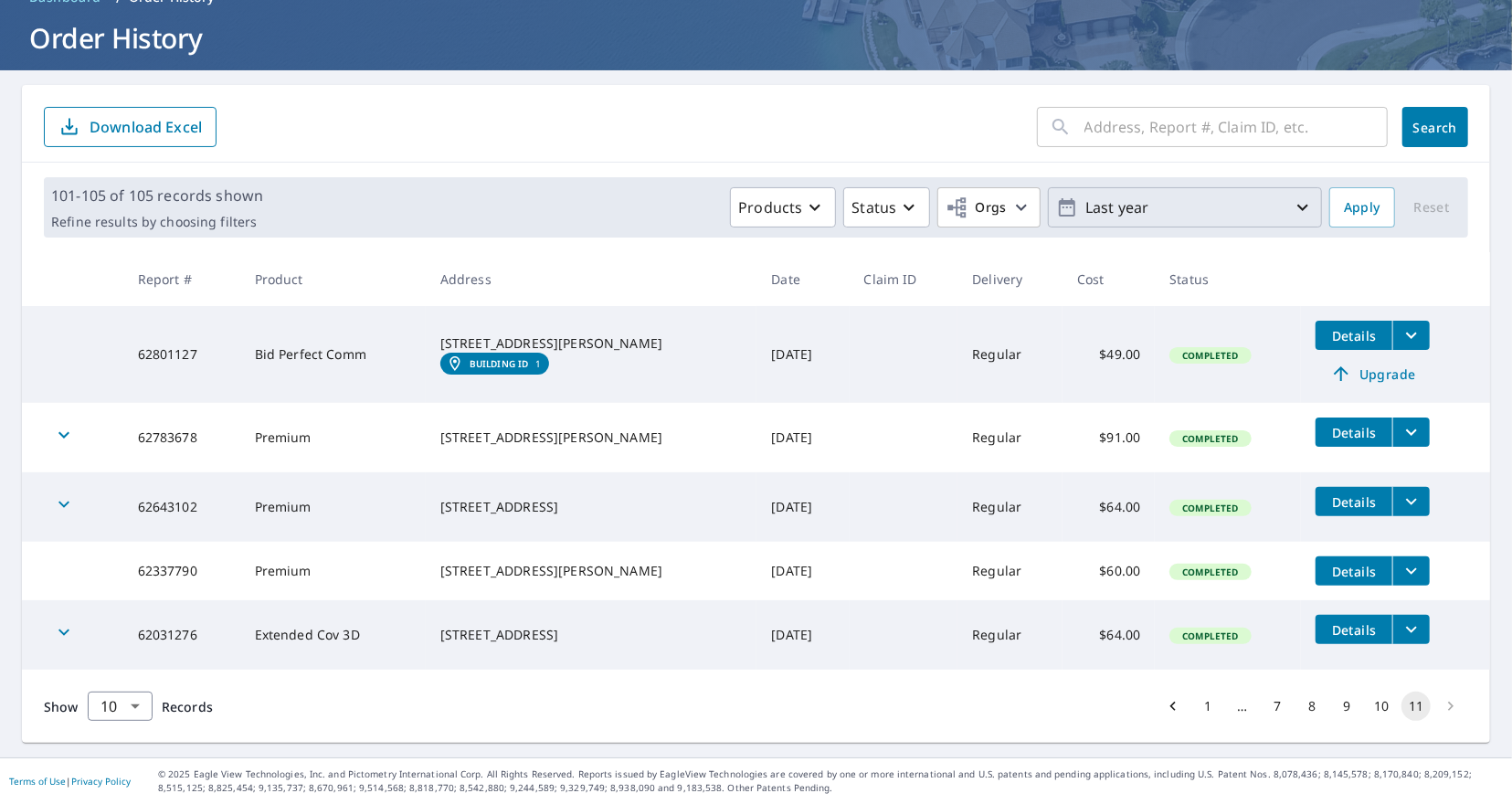
click at [1298, 200] on icon "button" at bounding box center [1302, 207] width 22 height 22
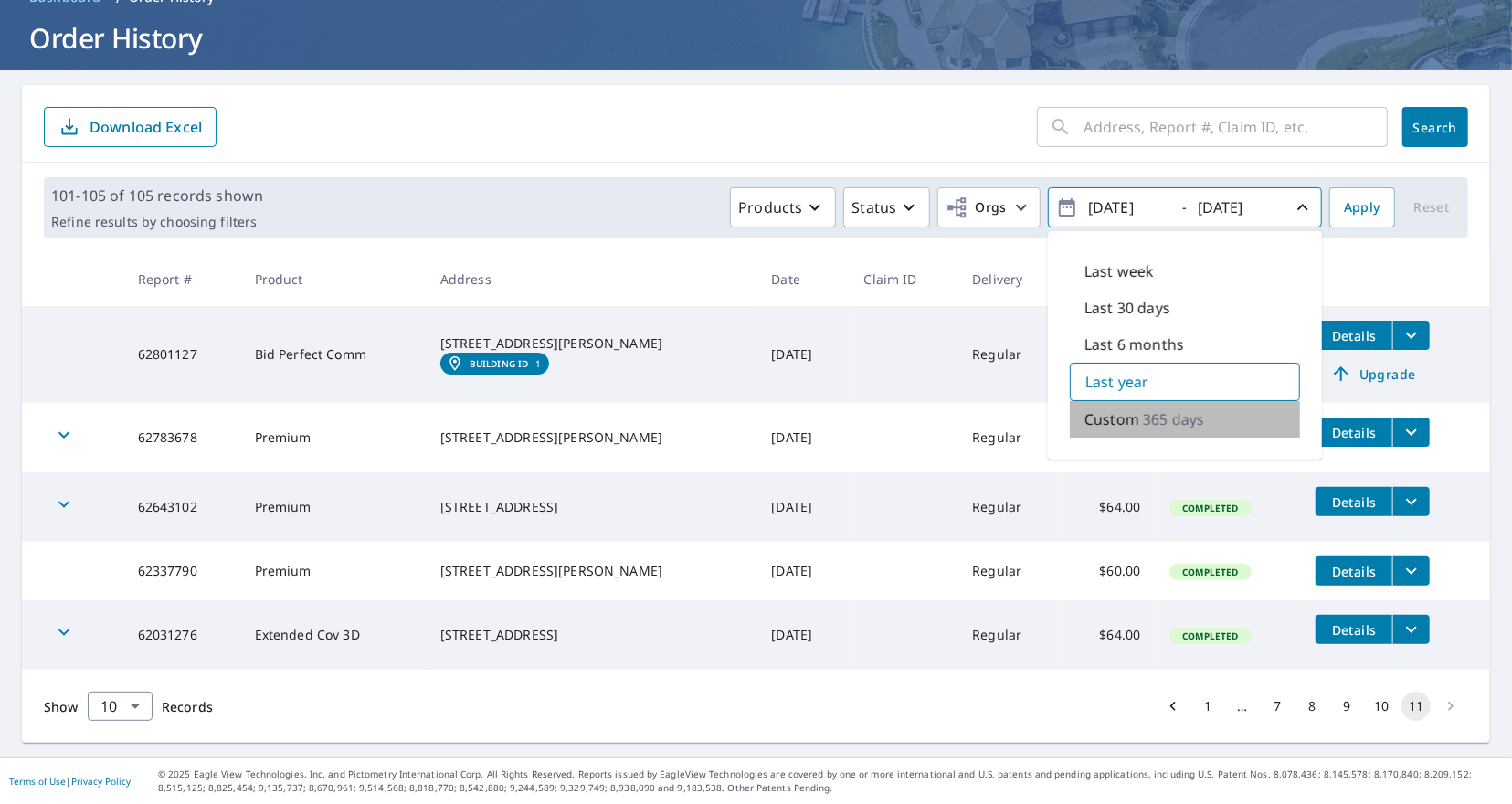
click at [1246, 411] on div "Custom 365 days" at bounding box center [1184, 419] width 230 height 37
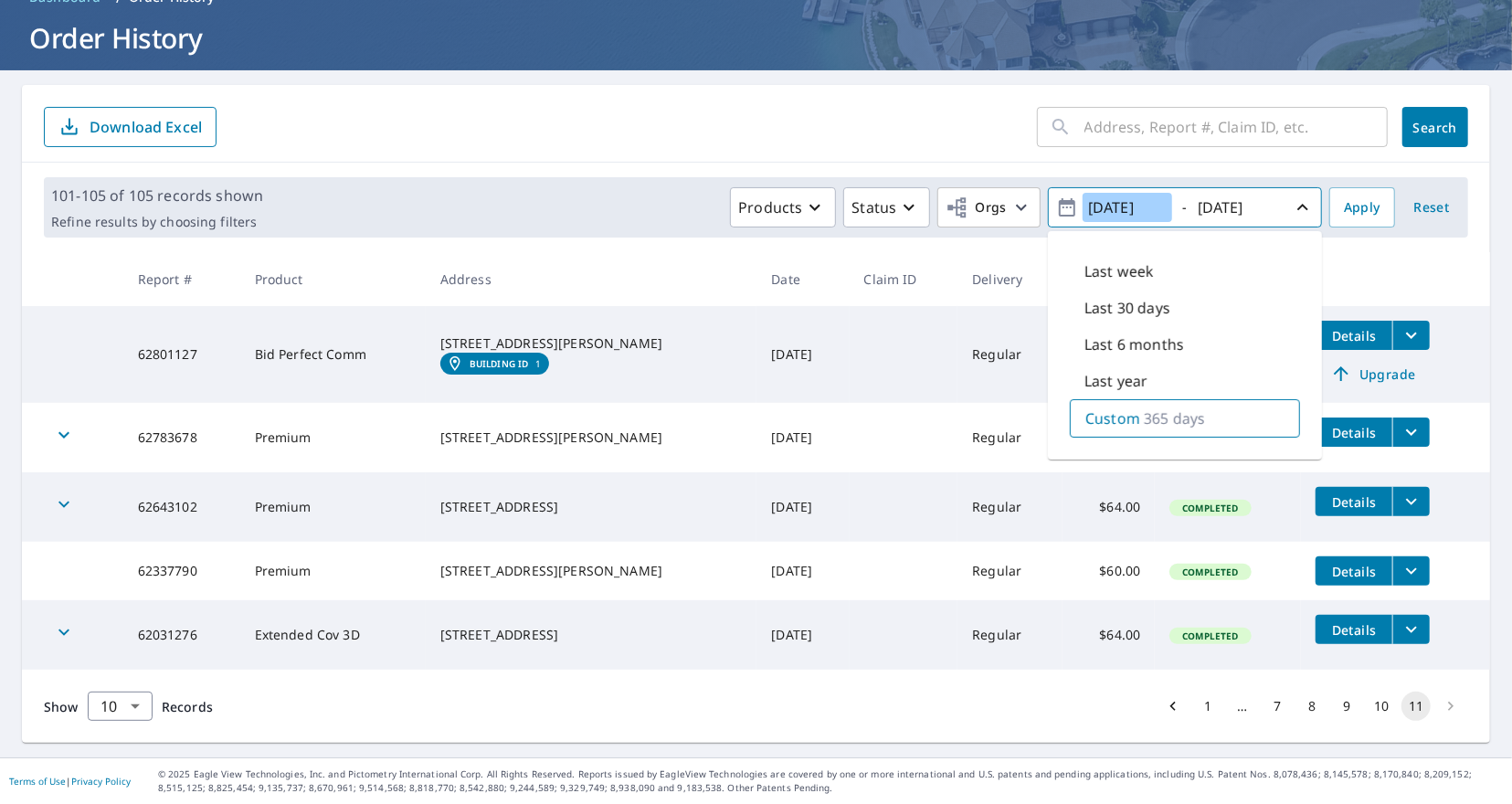
drag, startPoint x: 1122, startPoint y: 204, endPoint x: 1067, endPoint y: 209, distance: 55.2
click at [1083, 209] on input "2024/10/07" at bounding box center [1127, 207] width 89 height 29
drag, startPoint x: 1145, startPoint y: 197, endPoint x: 1133, endPoint y: 197, distance: 12.0
click at [1133, 197] on input "2023/10/07" at bounding box center [1127, 207] width 89 height 29
type input "2023/01/01"
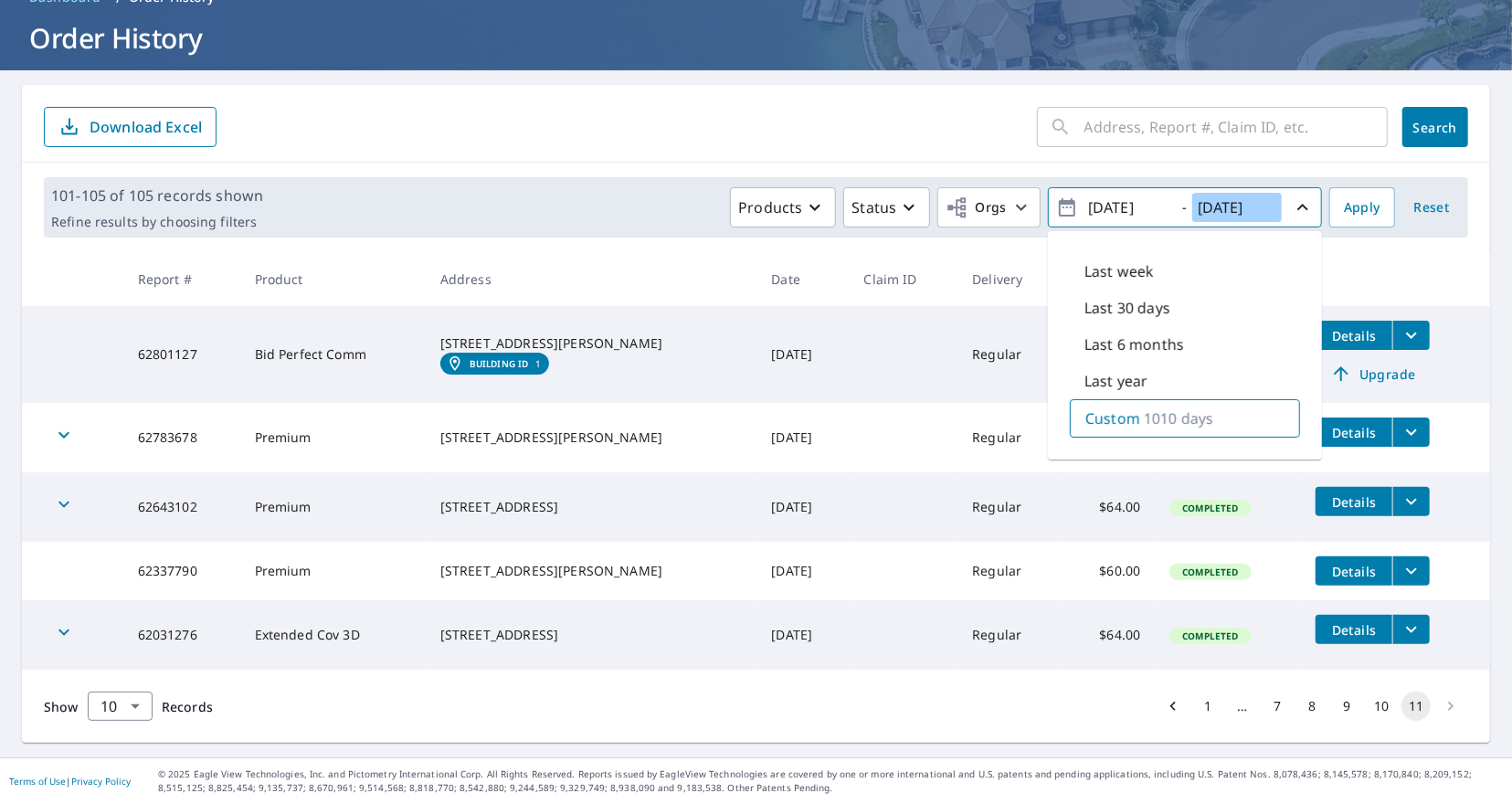
drag, startPoint x: 1234, startPoint y: 199, endPoint x: 1223, endPoint y: 196, distance: 11.4
click at [1223, 196] on input "2025/10/07" at bounding box center [1236, 207] width 89 height 29
click at [1249, 202] on input "2023/10/07" at bounding box center [1236, 207] width 89 height 29
drag, startPoint x: 1277, startPoint y: 202, endPoint x: 1262, endPoint y: 201, distance: 15.0
click at [1262, 201] on input "2023/12/07" at bounding box center [1236, 207] width 89 height 29
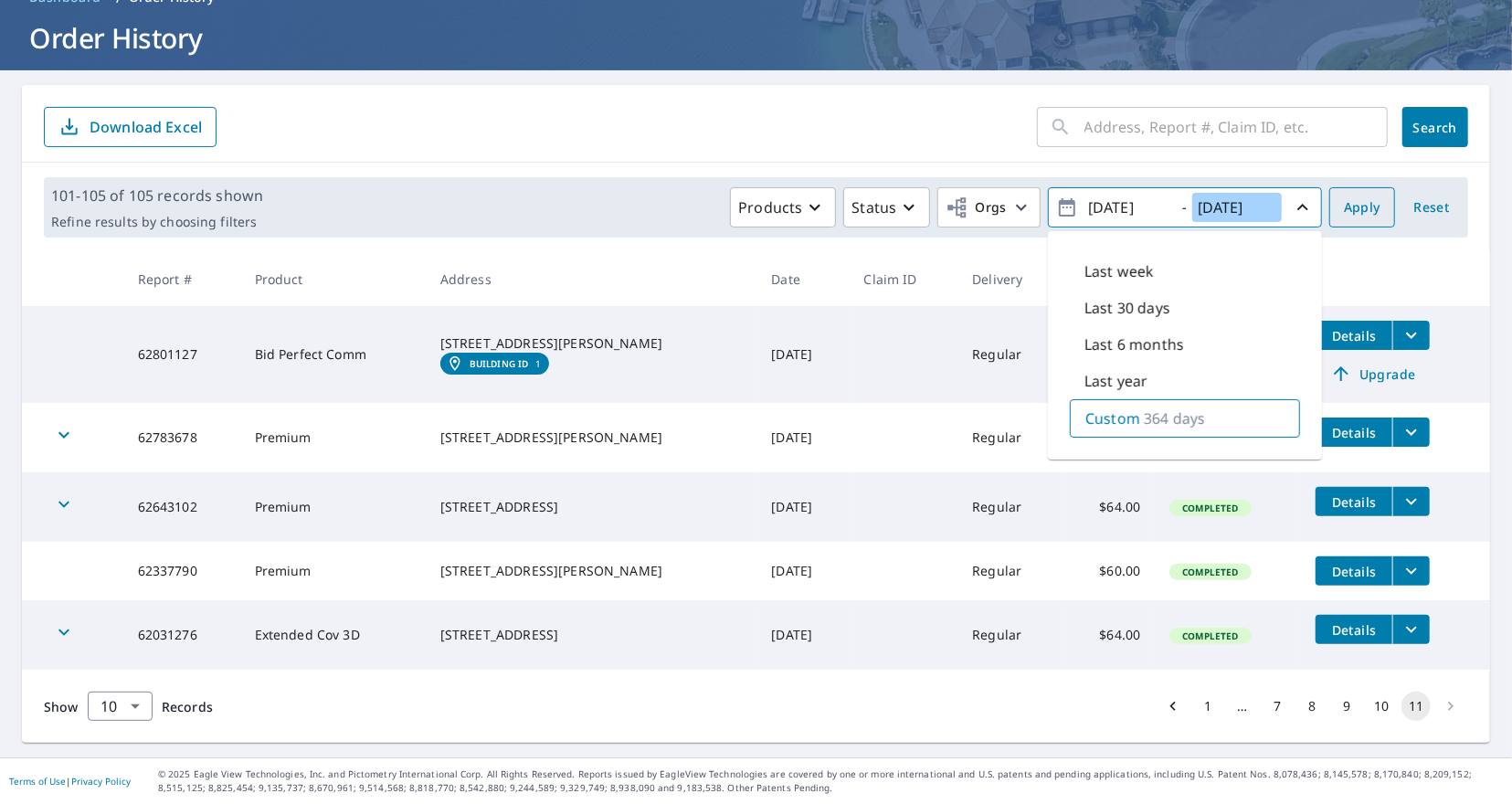
type input "2023/12/31"
click at [1377, 197] on span "Apply" at bounding box center [1362, 208] width 37 height 23
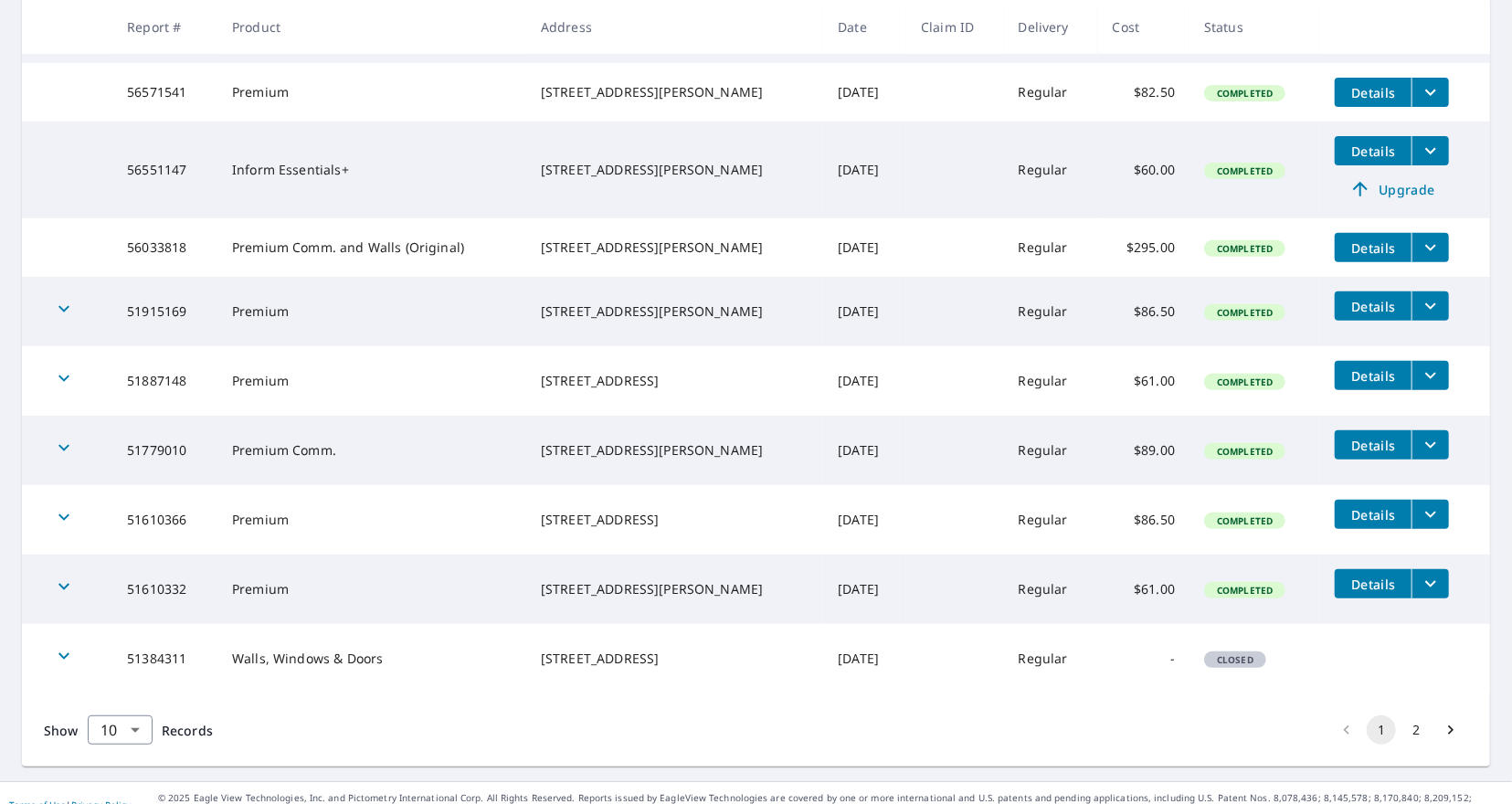
scroll to position [445, 0]
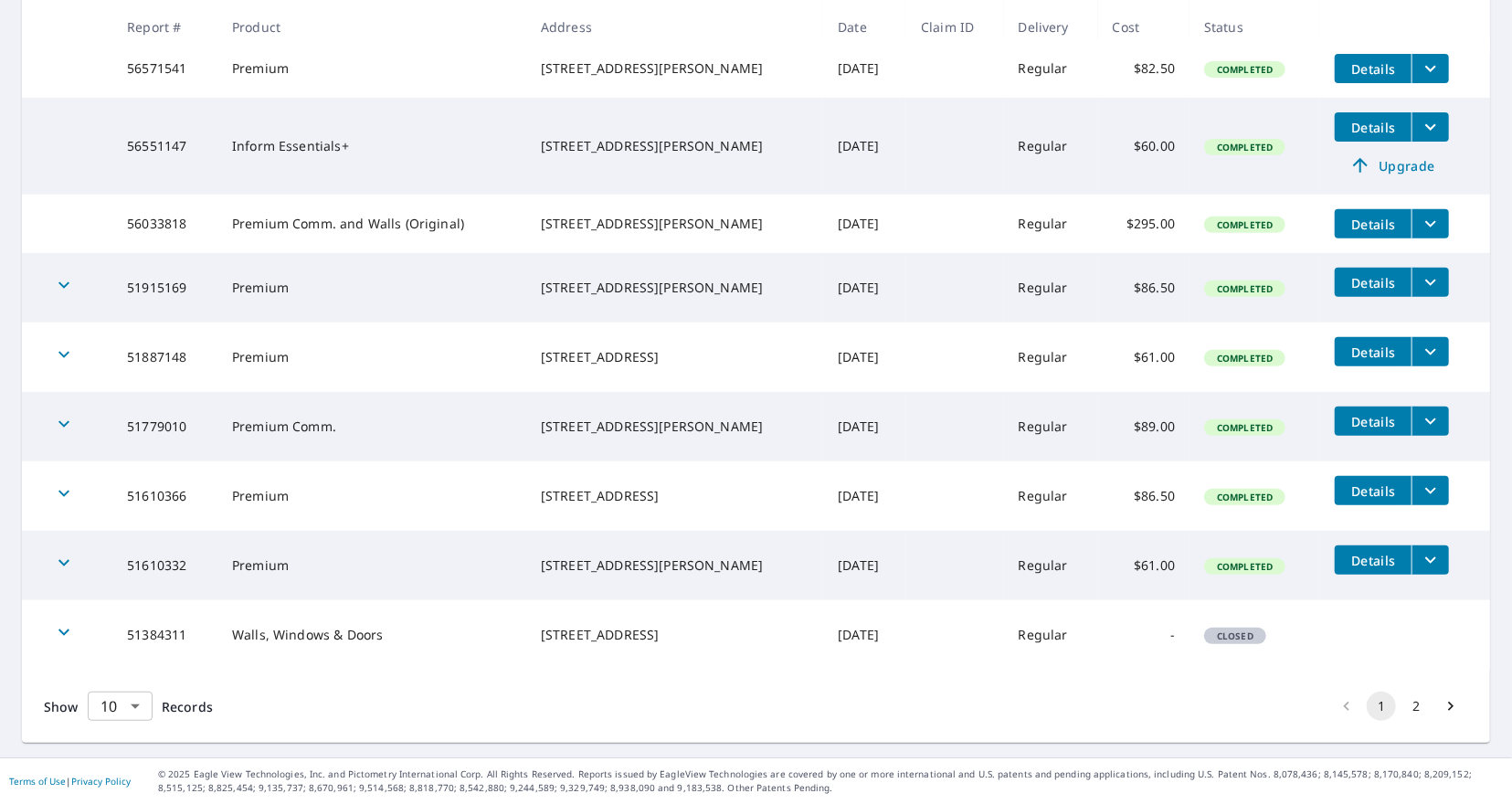
click at [139, 706] on body "JF JF Dashboard Order History Order JF Dashboard / Order History Order History …" at bounding box center [756, 402] width 1512 height 804
click at [120, 715] on li "25" at bounding box center [118, 700] width 65 height 33
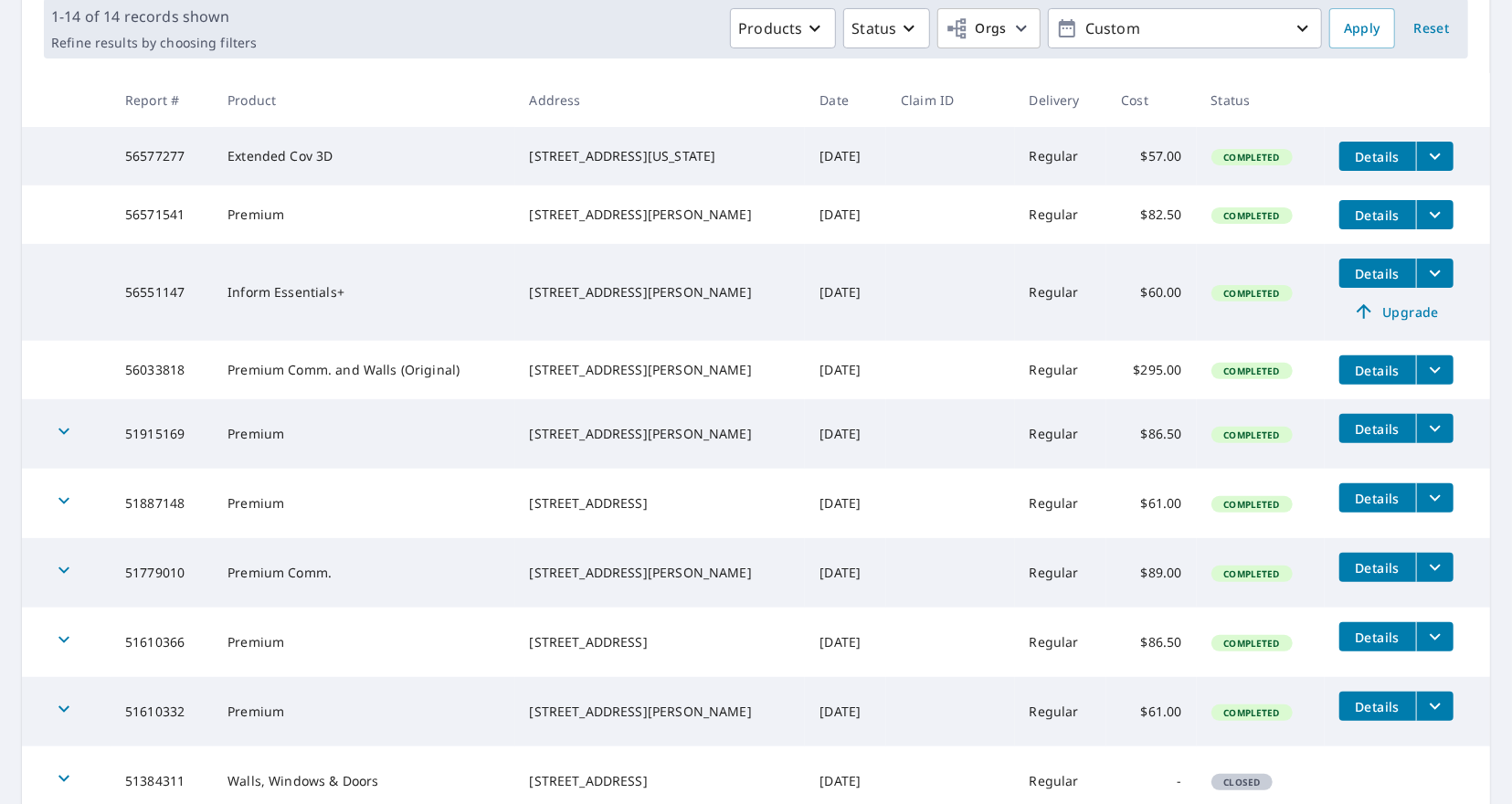
scroll to position [240, 0]
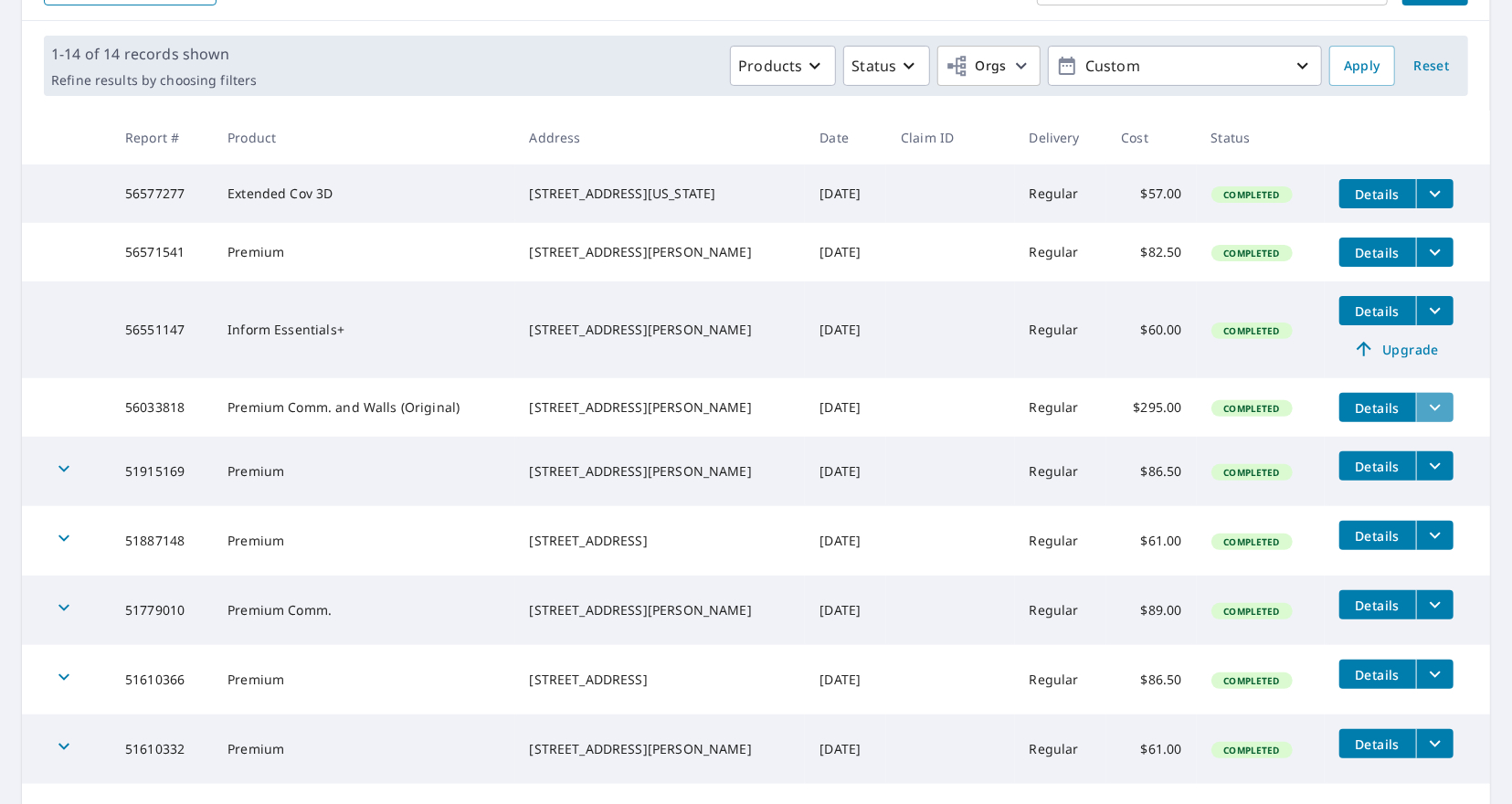
click at [1430, 418] on icon "filesDropdownBtn-56033818" at bounding box center [1434, 407] width 22 height 22
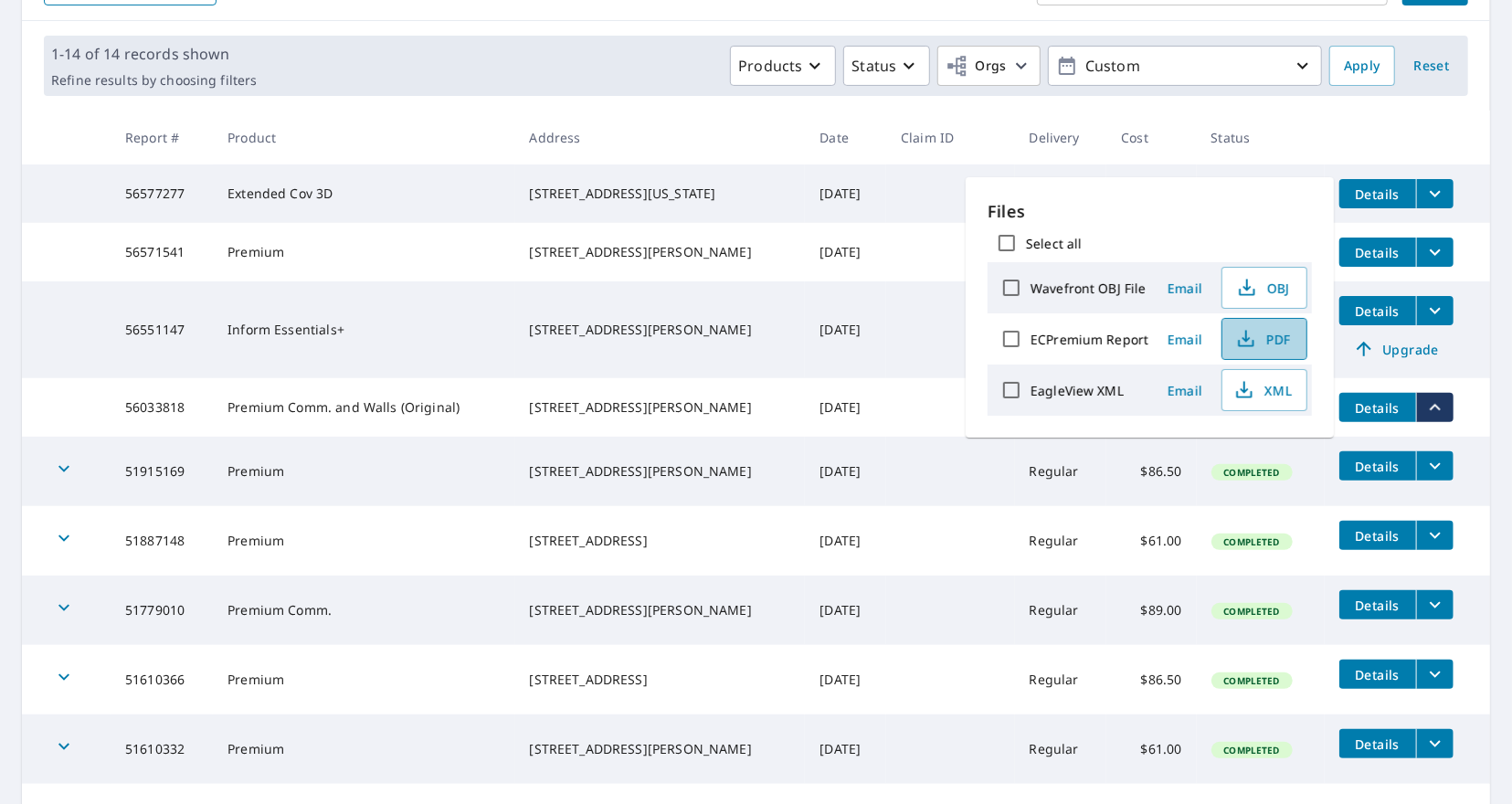
click at [1279, 339] on span "PDF" at bounding box center [1262, 338] width 58 height 22
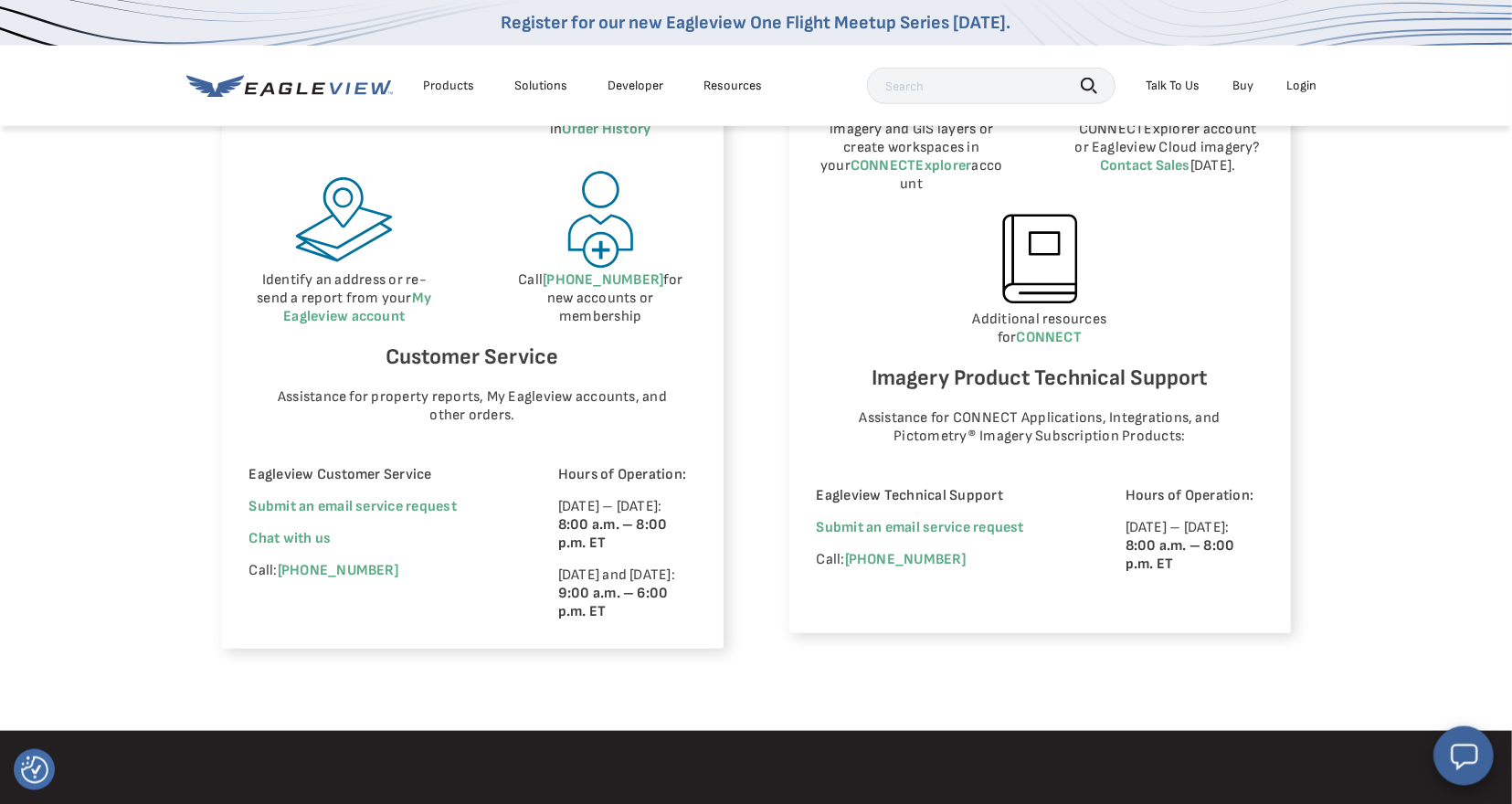
scroll to position [1425, 0]
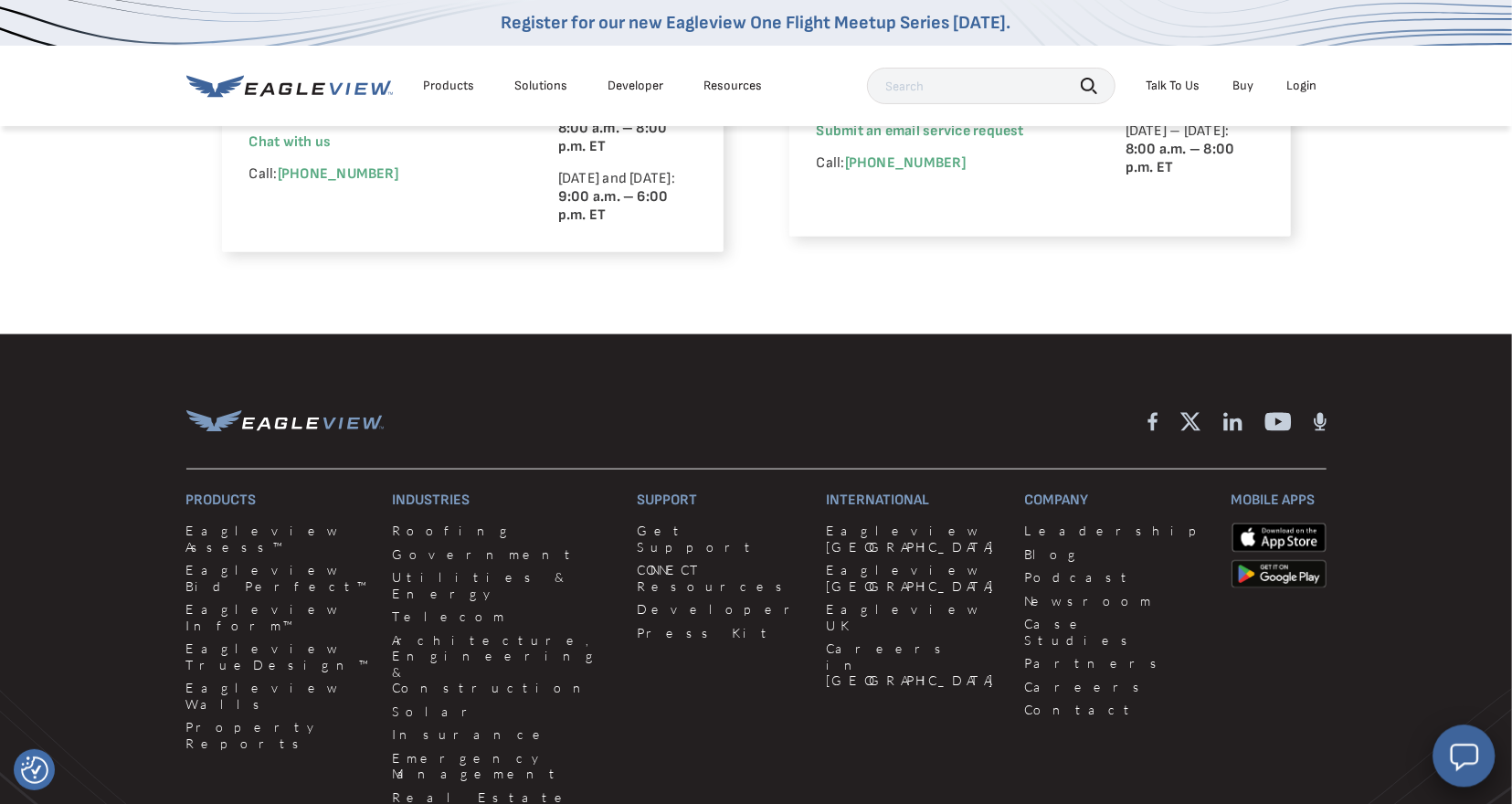
click at [1458, 754] on icon "Open chat window" at bounding box center [1464, 756] width 35 height 35
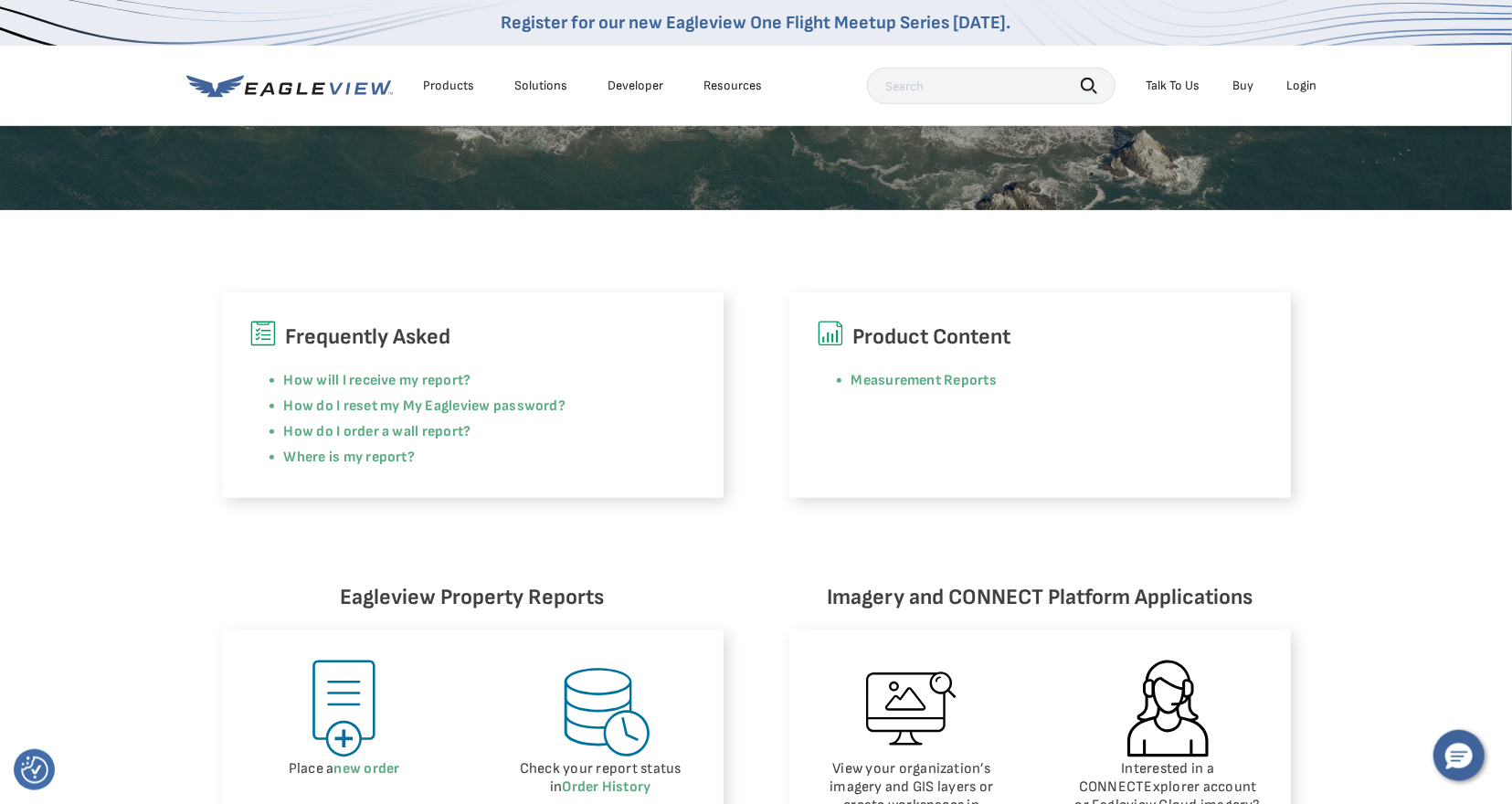
scroll to position [285, 0]
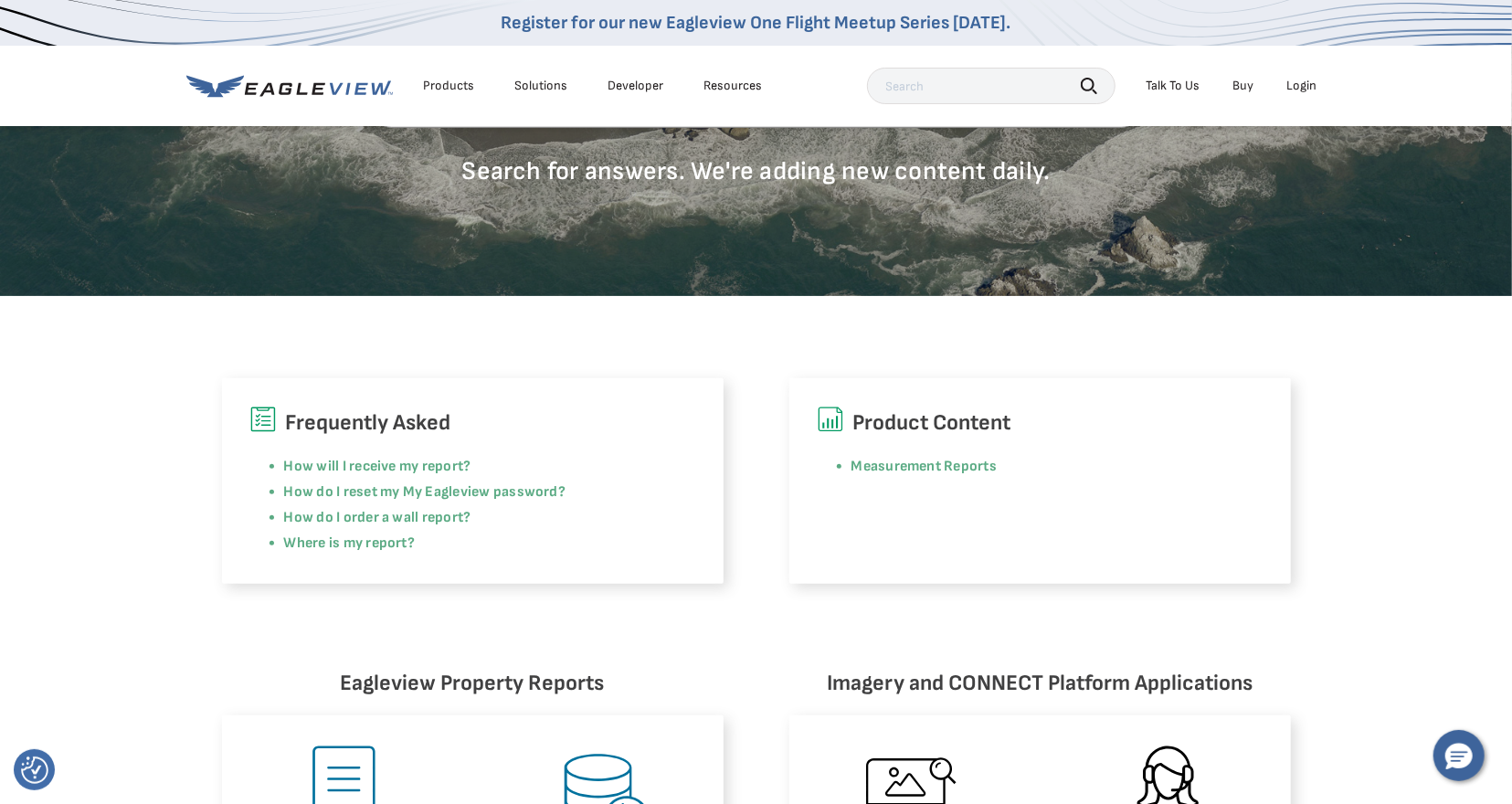
click at [1381, 409] on div "Frequently Asked How will I receive my report? How do I reset my My Eagleview p…" at bounding box center [756, 440] width 1512 height 287
